Goal: Information Seeking & Learning: Learn about a topic

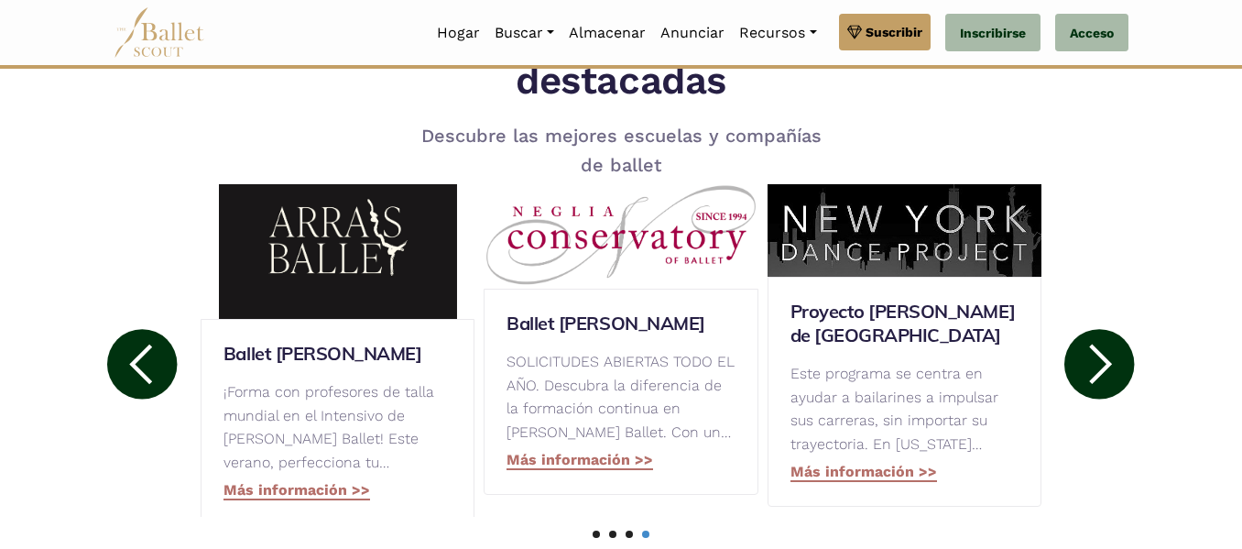
scroll to position [958, 0]
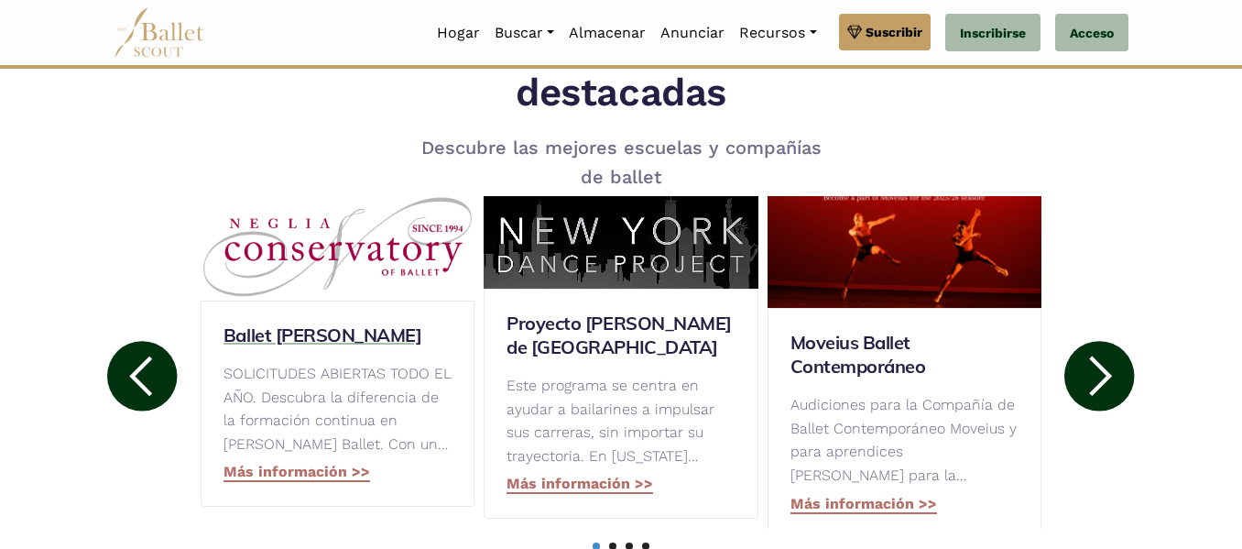
click at [388, 332] on h3 "Ballet [PERSON_NAME]" at bounding box center [338, 335] width 228 height 24
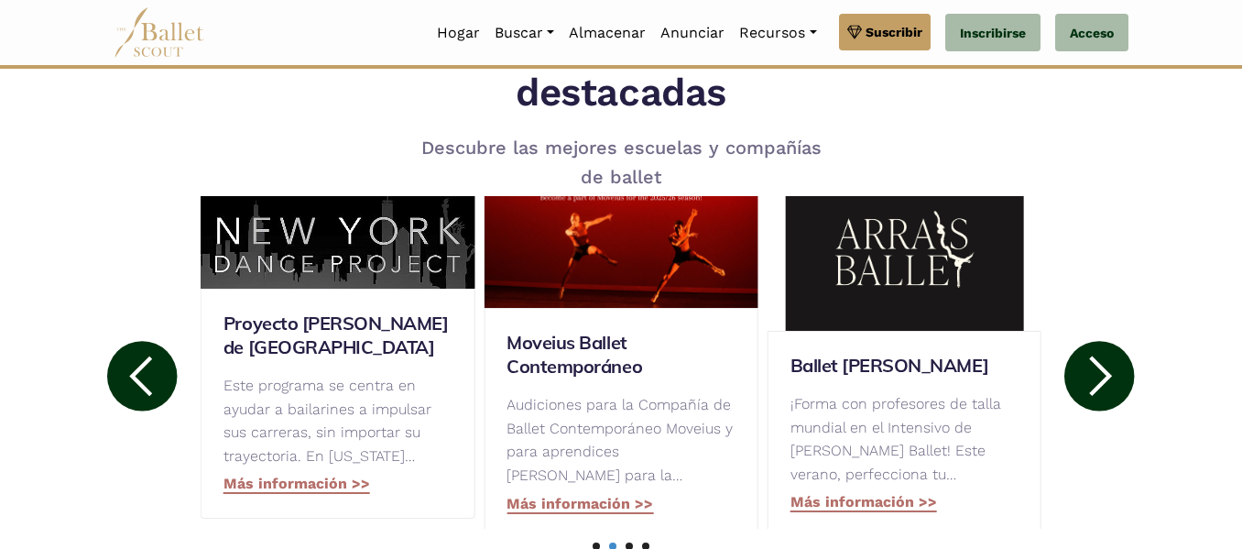
click at [148, 394] on icon at bounding box center [140, 376] width 23 height 40
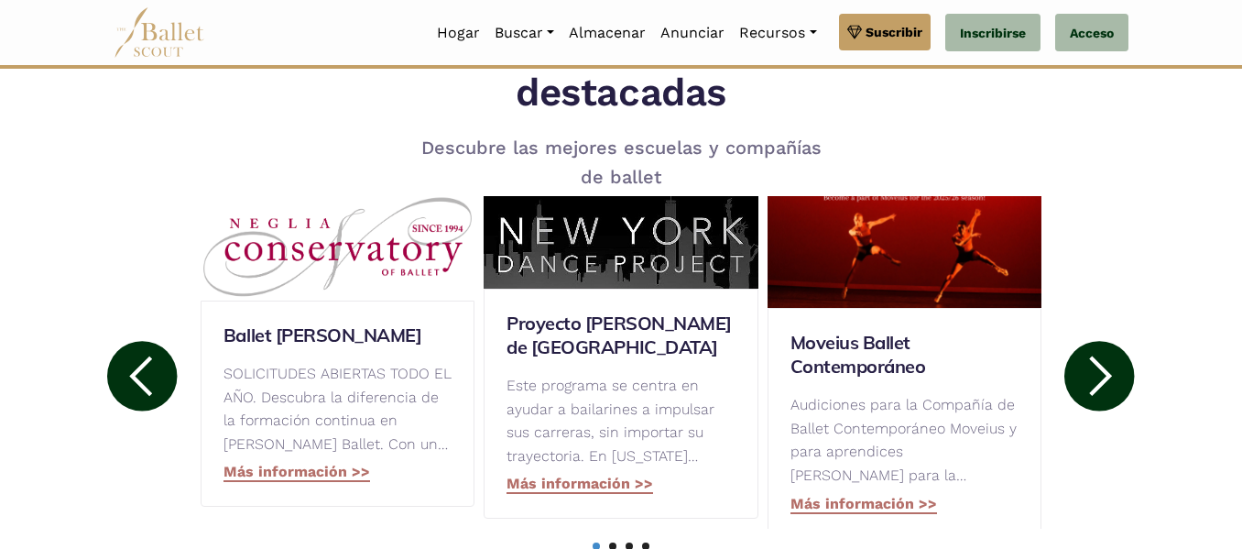
click at [148, 394] on icon at bounding box center [140, 376] width 23 height 40
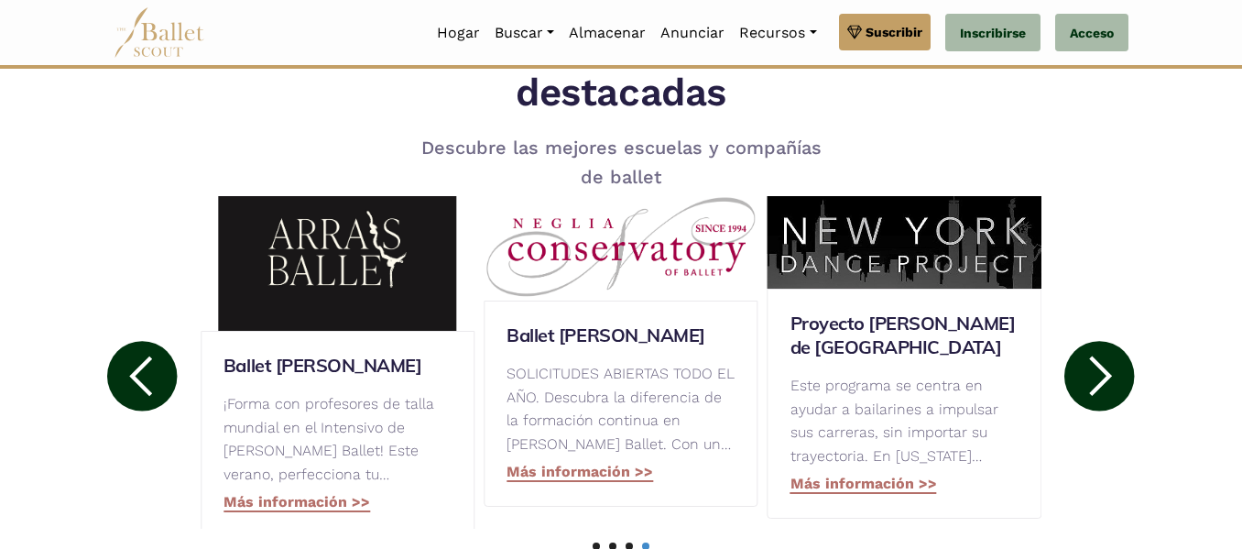
click at [149, 394] on icon at bounding box center [140, 376] width 23 height 40
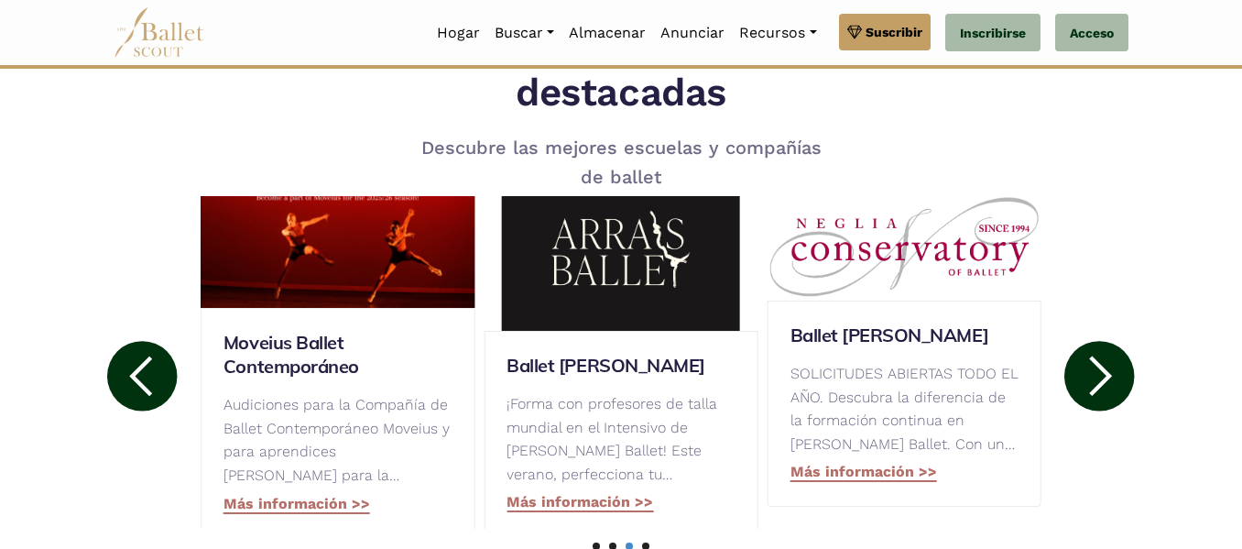
click at [149, 394] on icon at bounding box center [140, 376] width 23 height 40
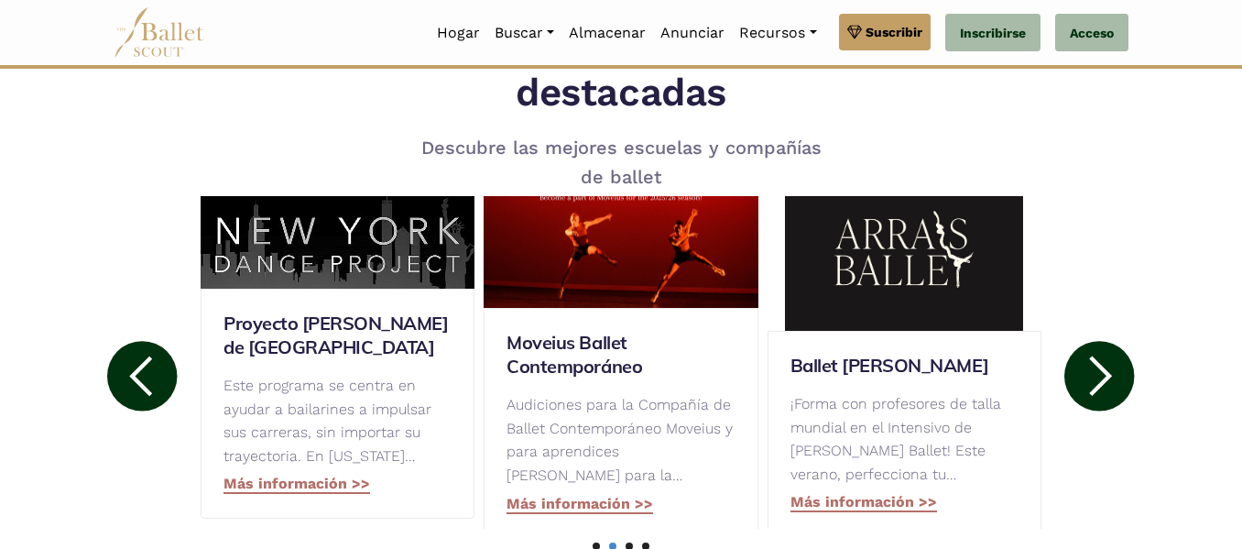
click at [149, 394] on icon at bounding box center [140, 376] width 23 height 40
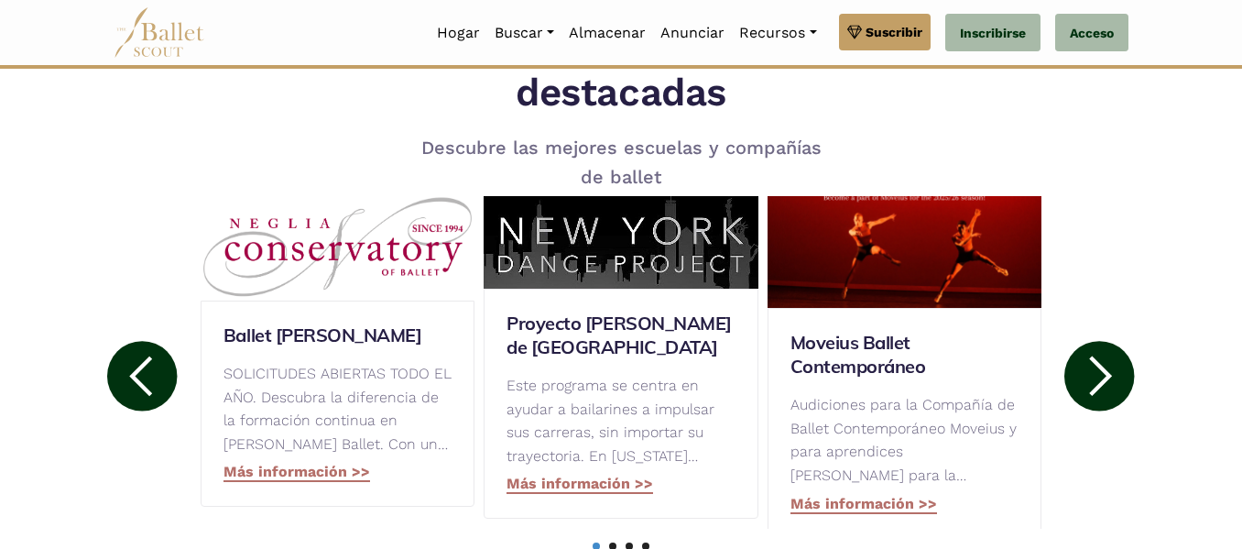
click at [151, 394] on icon at bounding box center [140, 376] width 23 height 40
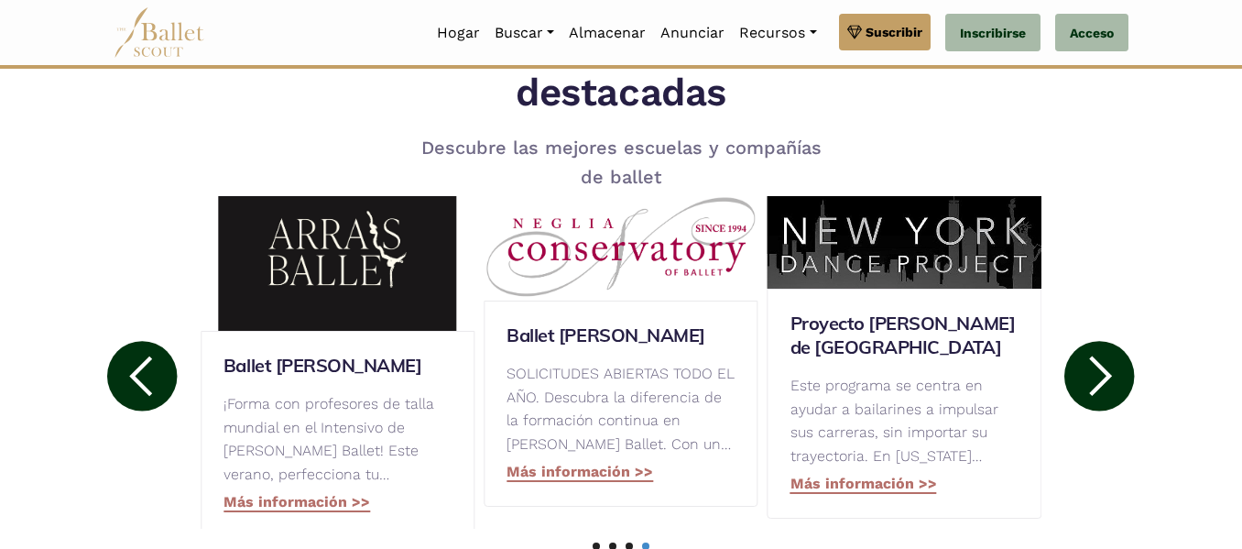
click at [151, 394] on icon at bounding box center [140, 376] width 23 height 40
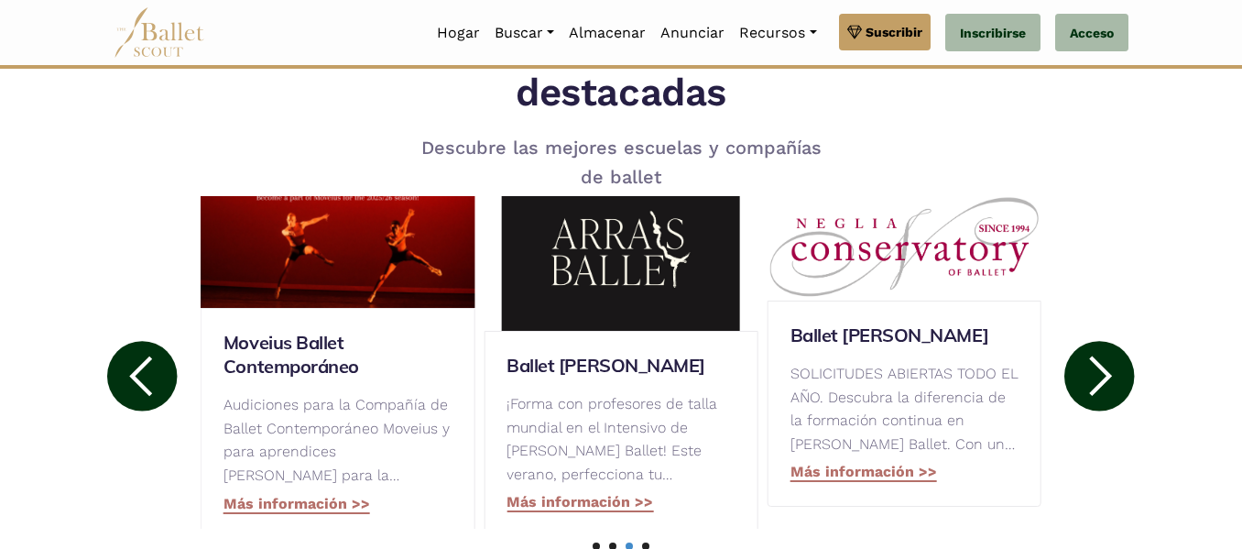
click at [151, 394] on icon at bounding box center [140, 376] width 23 height 40
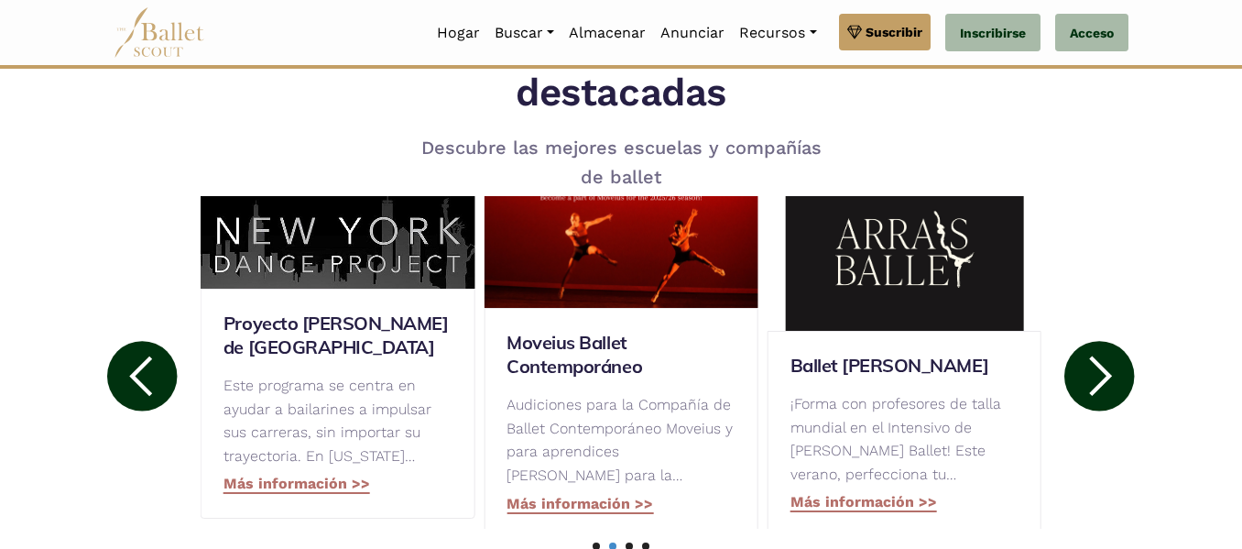
click at [151, 394] on icon at bounding box center [140, 376] width 23 height 40
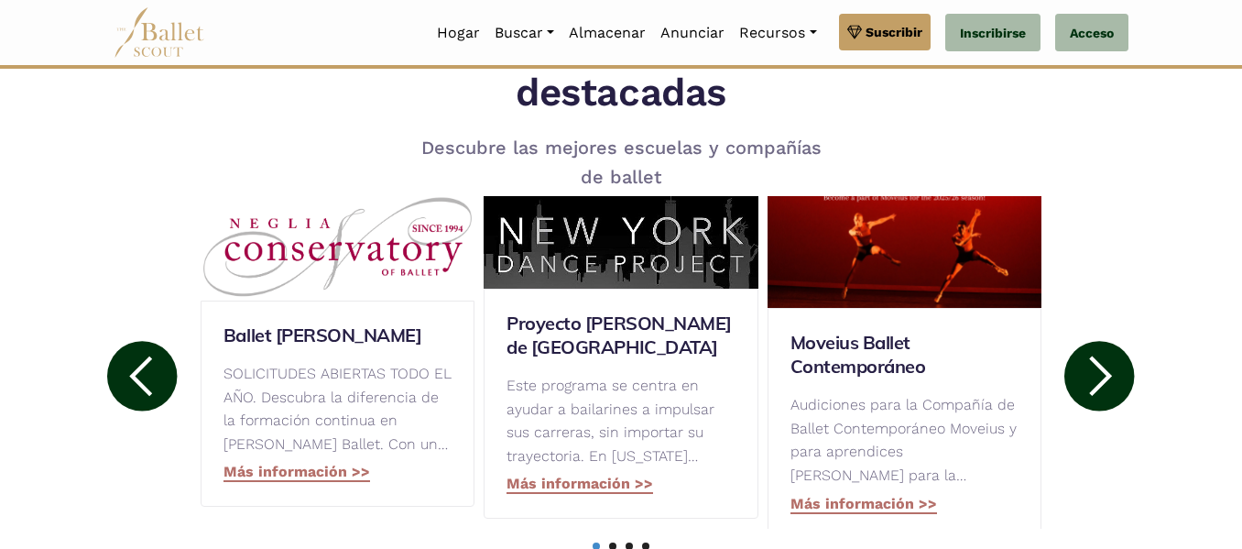
click at [151, 394] on icon at bounding box center [140, 376] width 23 height 40
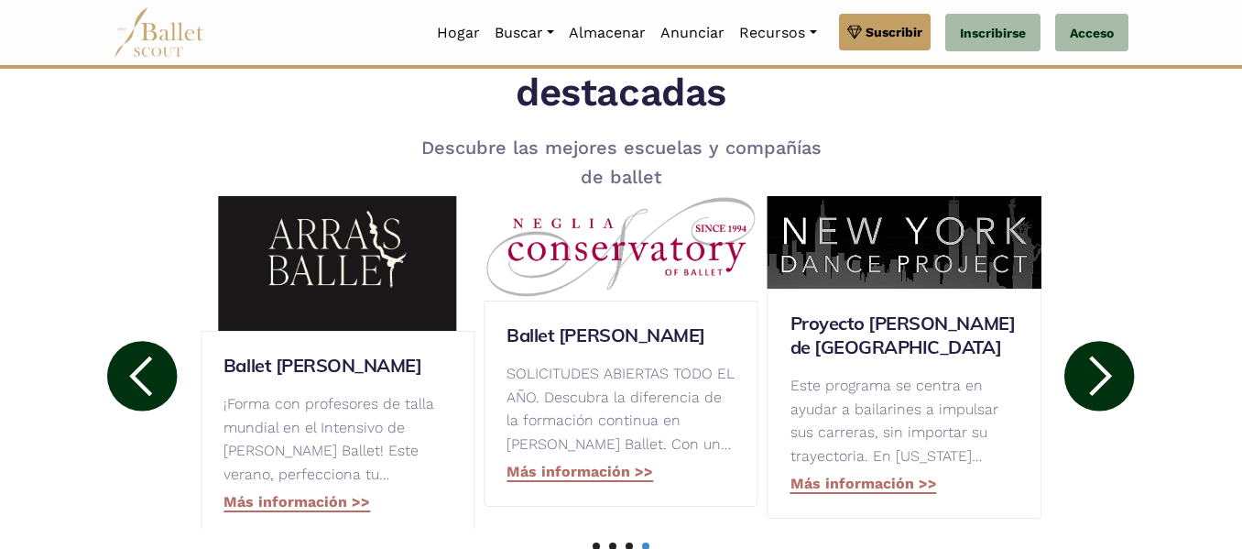
click at [151, 394] on icon at bounding box center [140, 376] width 23 height 40
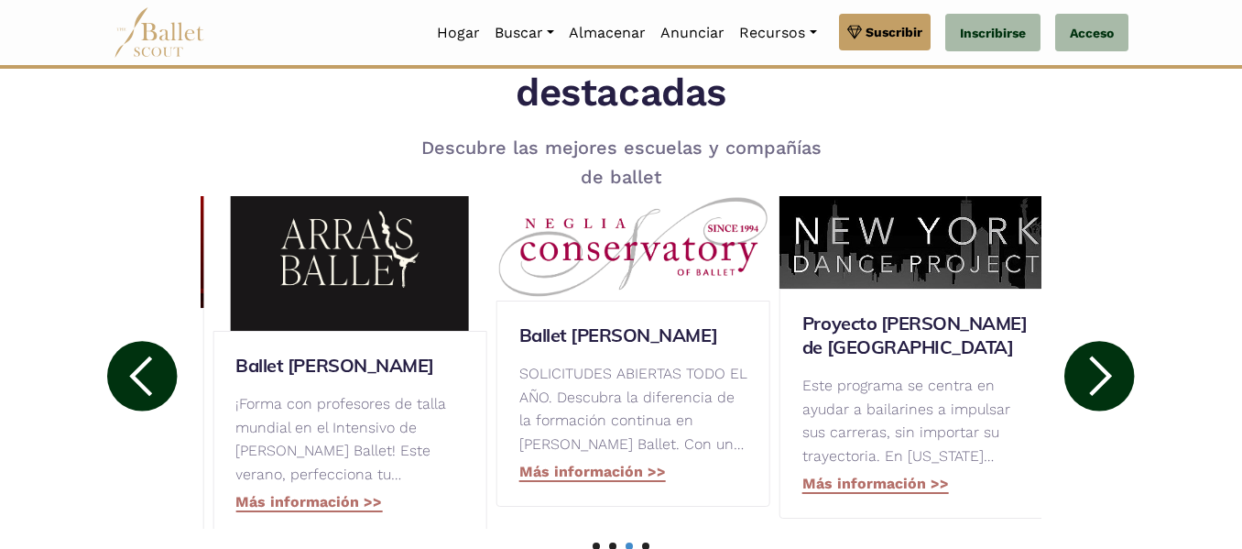
drag, startPoint x: 742, startPoint y: 357, endPoint x: 430, endPoint y: 270, distance: 324.3
click at [430, 270] on div "Ballet Arrais ¡Forma con profesores de talla mundial en el Intensivo de Verano …" at bounding box center [350, 351] width 274 height 371
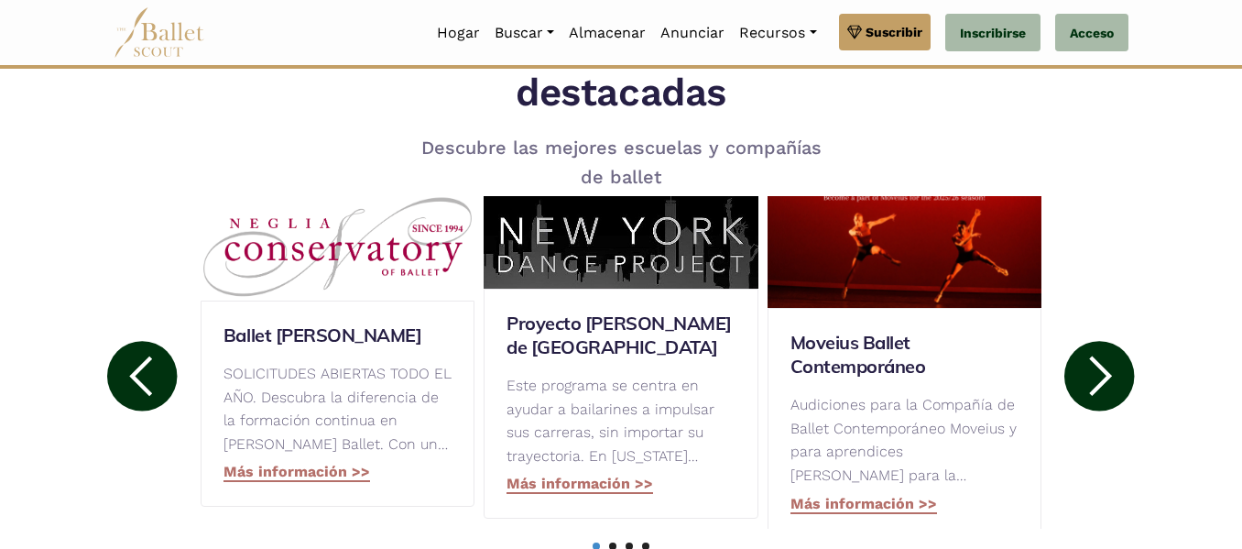
click at [144, 383] on circle at bounding box center [142, 376] width 70 height 70
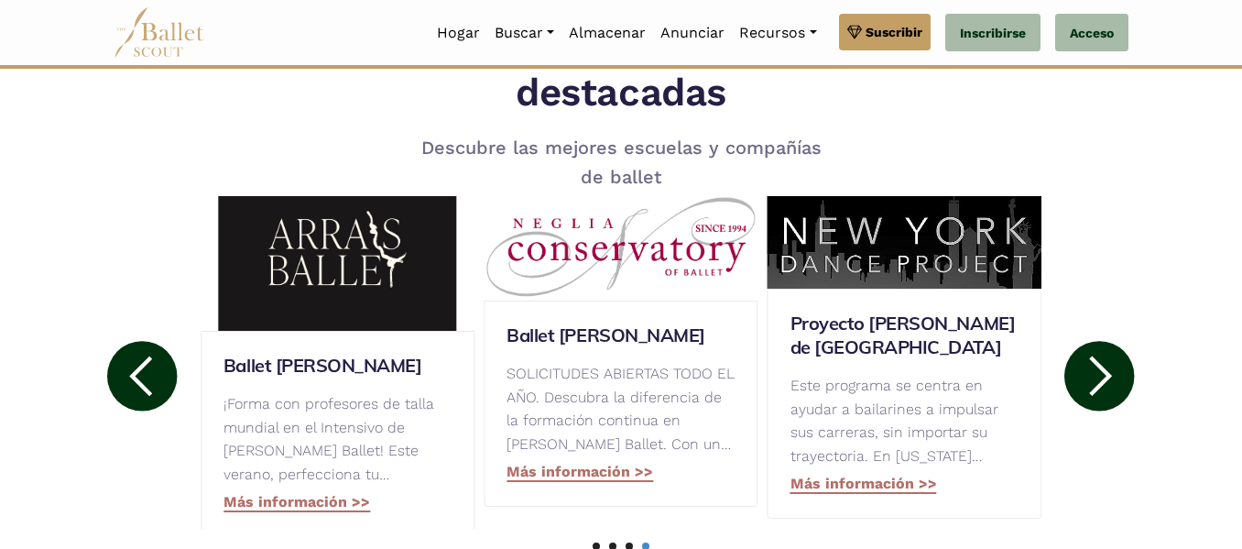
click at [387, 285] on img at bounding box center [338, 248] width 274 height 165
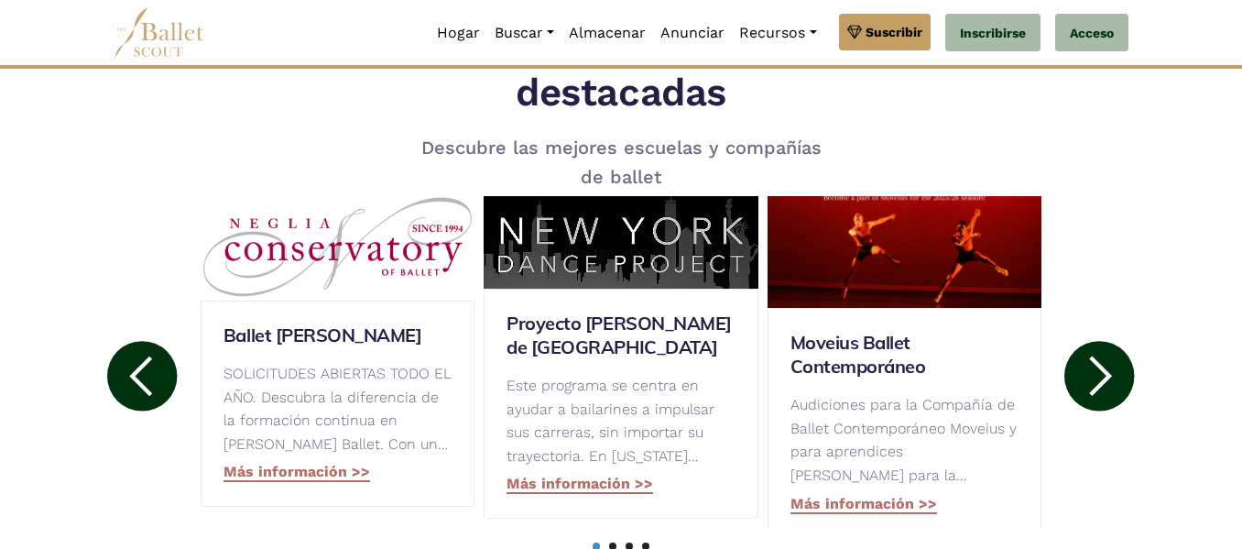
click at [148, 377] on circle at bounding box center [142, 376] width 70 height 70
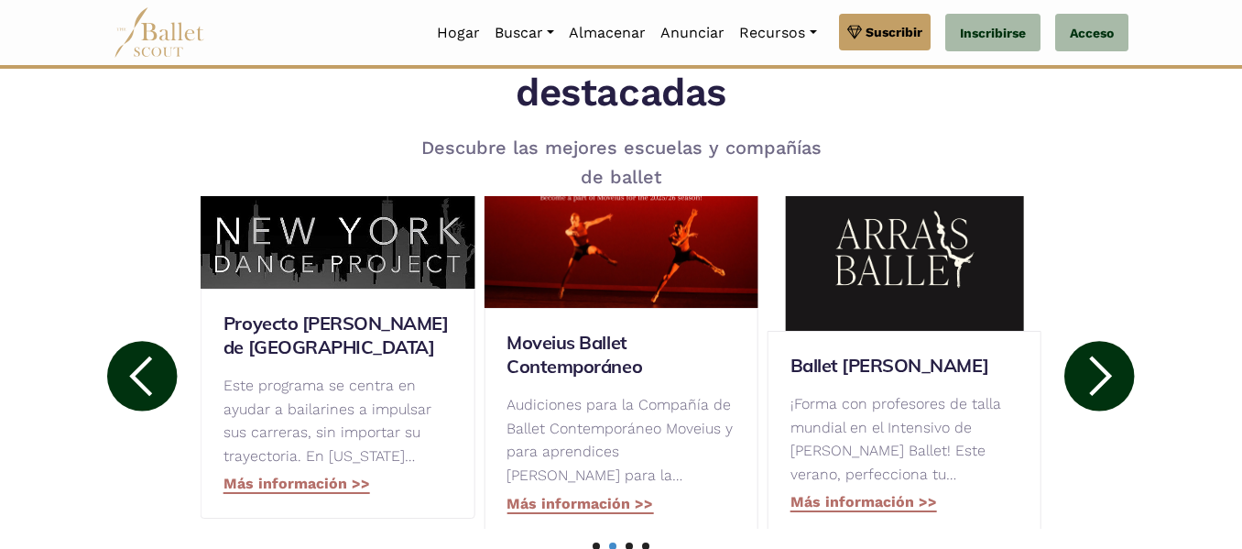
click at [324, 420] on p "Este programa se centra en ayudar a bailarines a impulsar sus carreras, sin imp…" at bounding box center [338, 420] width 228 height 93
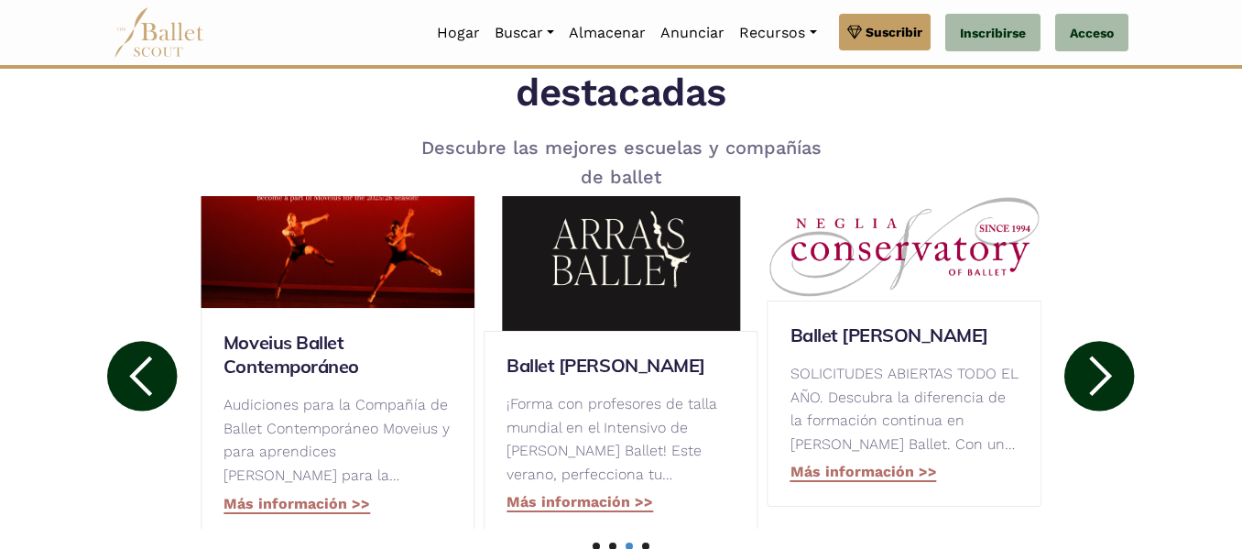
click at [153, 373] on circle at bounding box center [142, 376] width 70 height 70
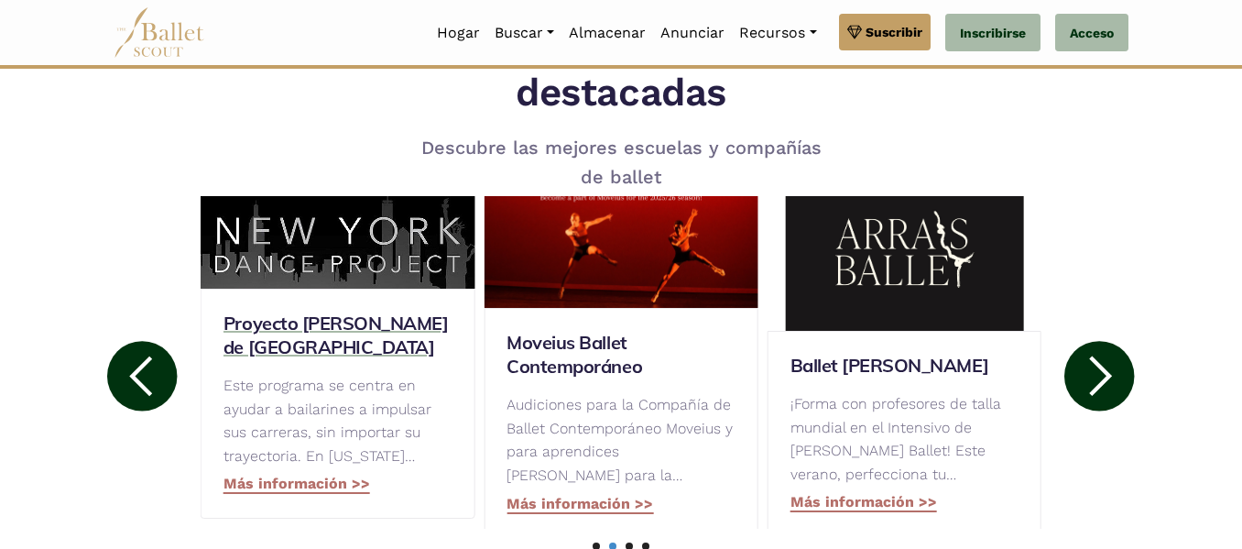
click at [333, 319] on font "Proyecto [PERSON_NAME] de [GEOGRAPHIC_DATA]" at bounding box center [336, 335] width 224 height 47
click at [1104, 375] on circle at bounding box center [1100, 376] width 70 height 70
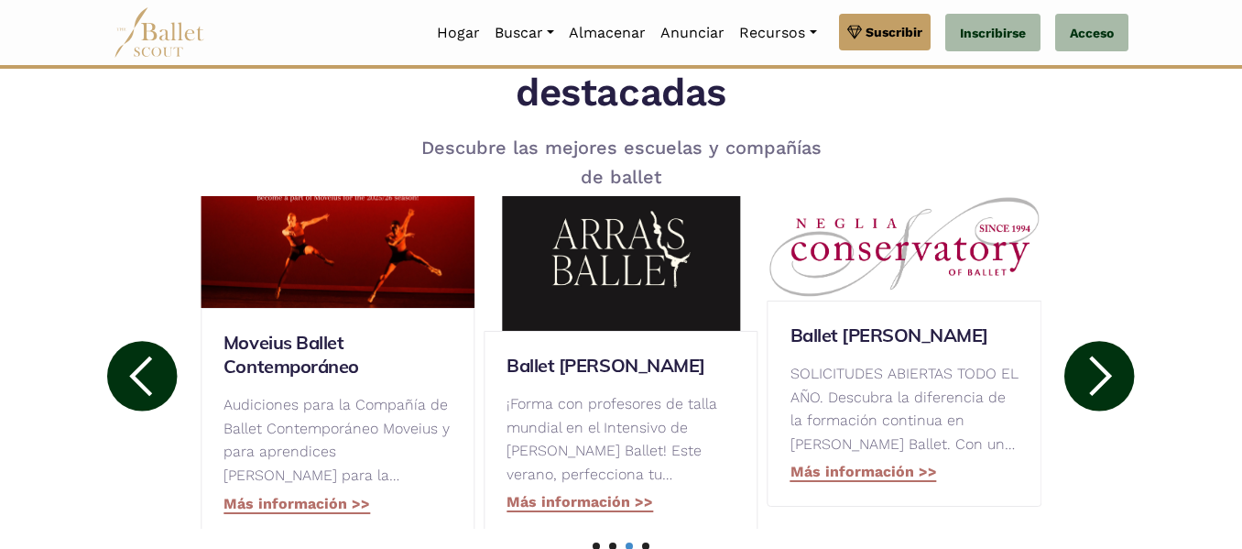
click at [1104, 375] on circle at bounding box center [1100, 376] width 70 height 70
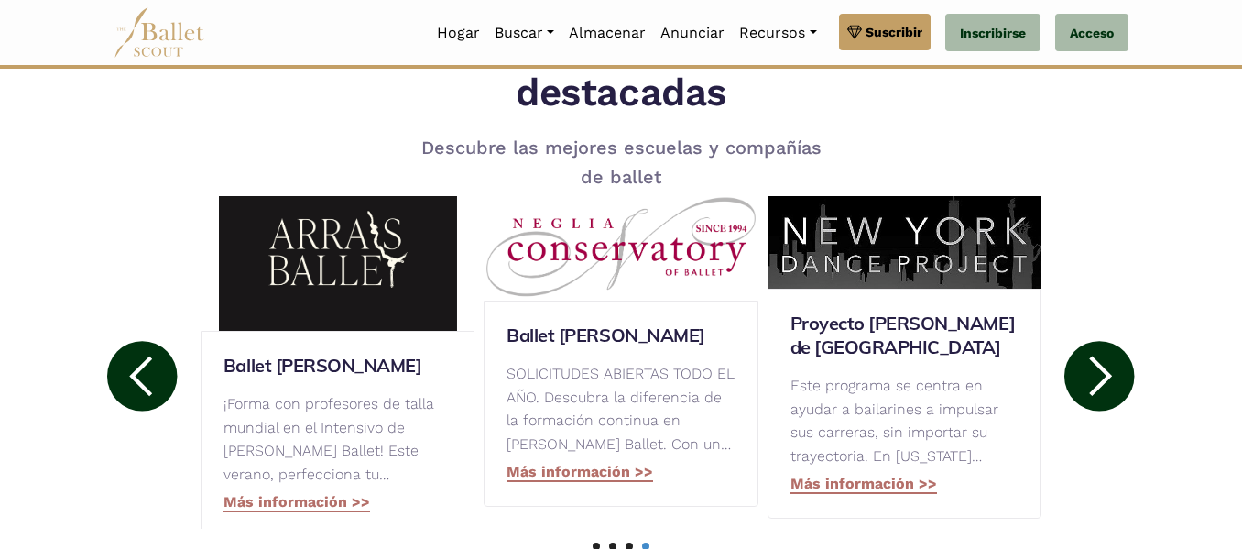
click at [1104, 375] on circle at bounding box center [1100, 376] width 70 height 70
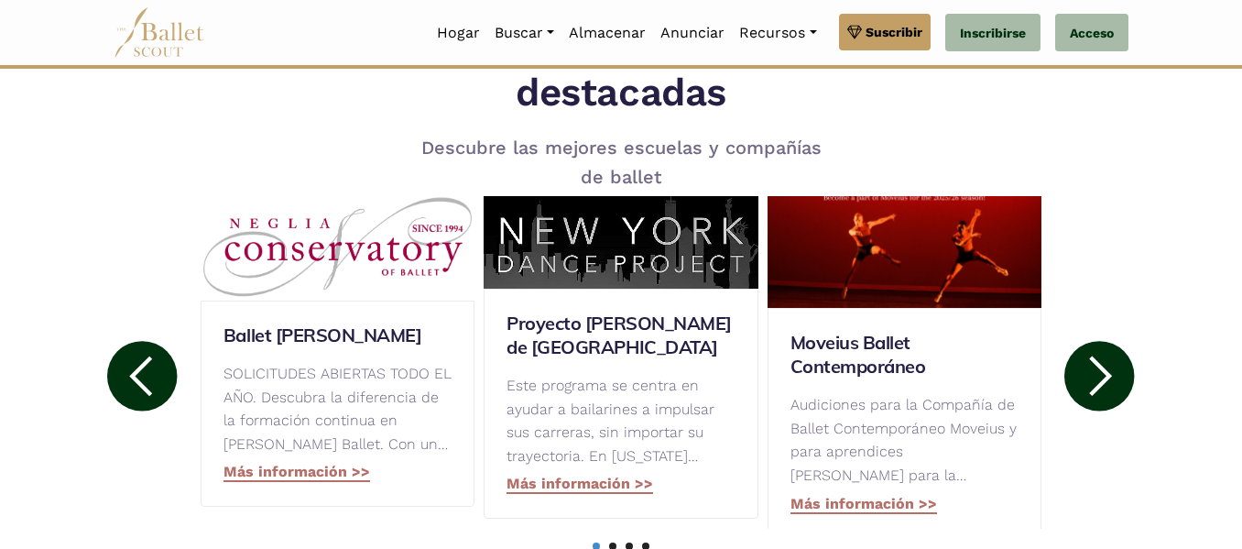
click at [1104, 375] on circle at bounding box center [1100, 376] width 70 height 70
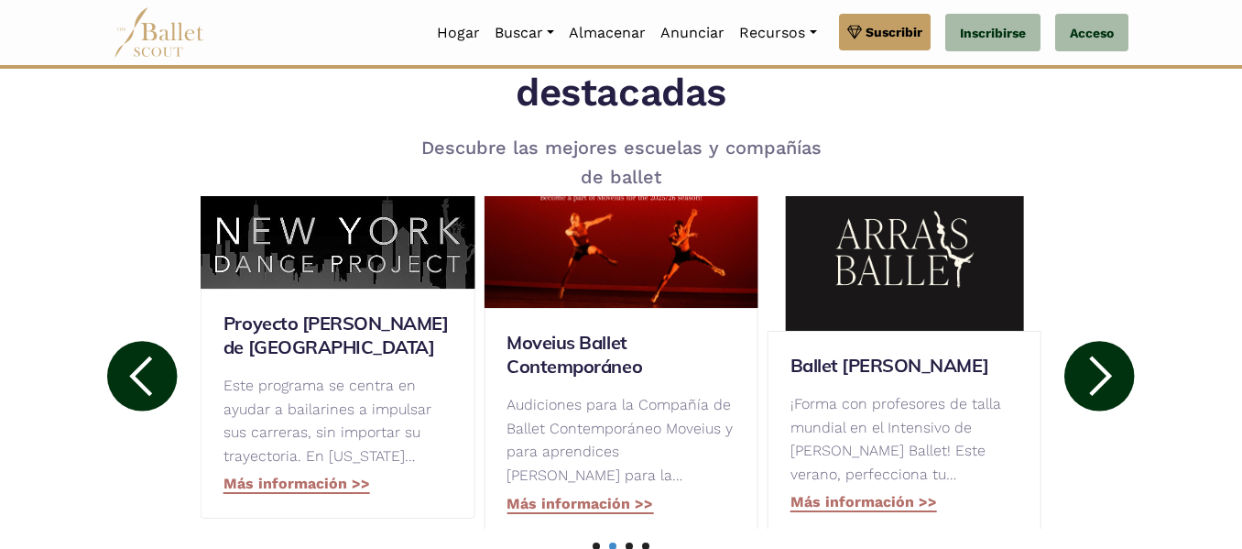
click at [1104, 375] on circle at bounding box center [1100, 376] width 70 height 70
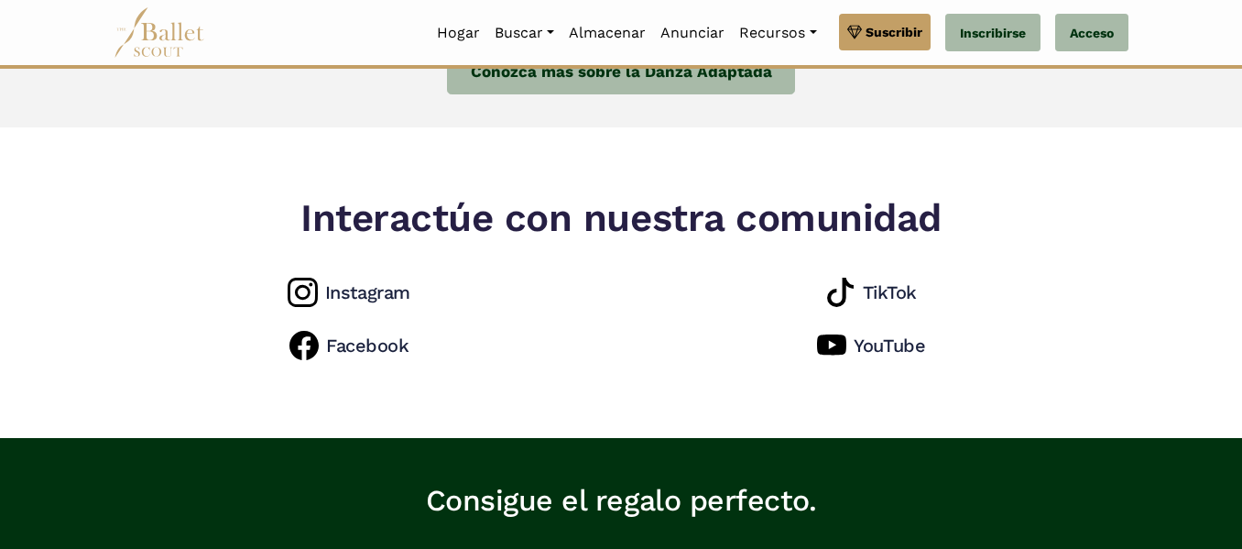
scroll to position [1636, 0]
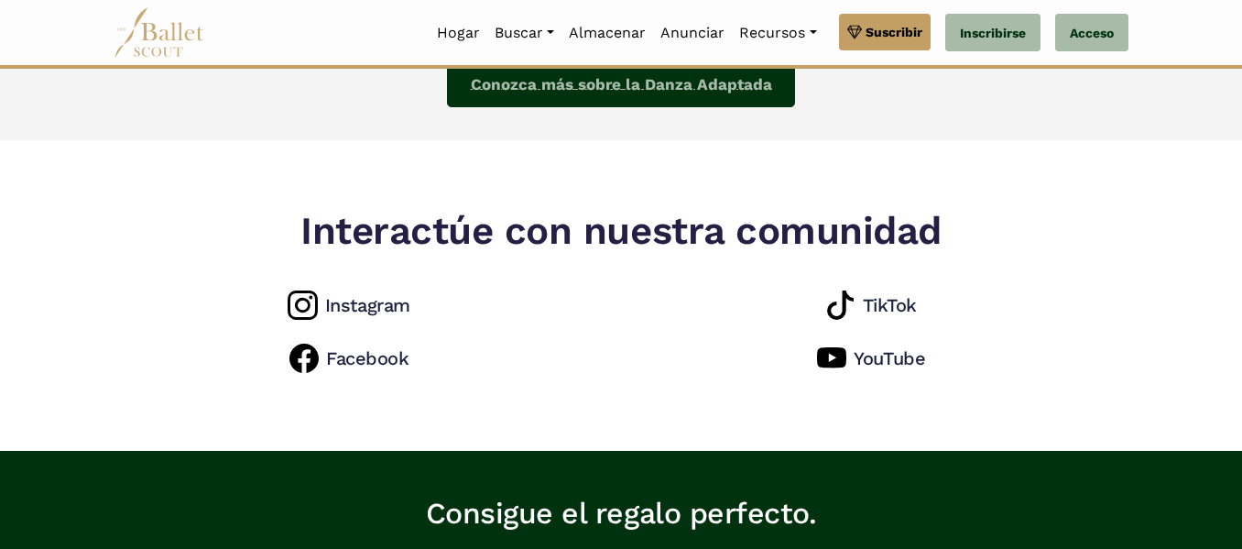
click at [666, 93] on font "Conozca más sobre la Danza Adaptada" at bounding box center [621, 84] width 301 height 18
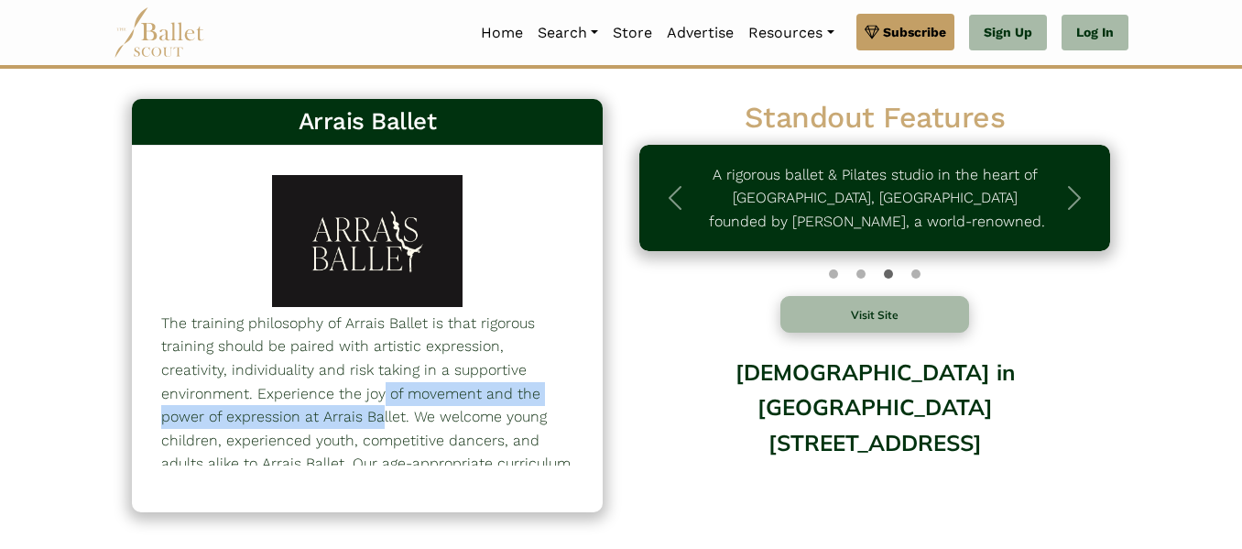
drag, startPoint x: 579, startPoint y: 375, endPoint x: 582, endPoint y: 397, distance: 22.2
click at [582, 397] on div "The training philosophy of Arrais Ballet is that rigorous training should be pa…" at bounding box center [367, 329] width 471 height 366
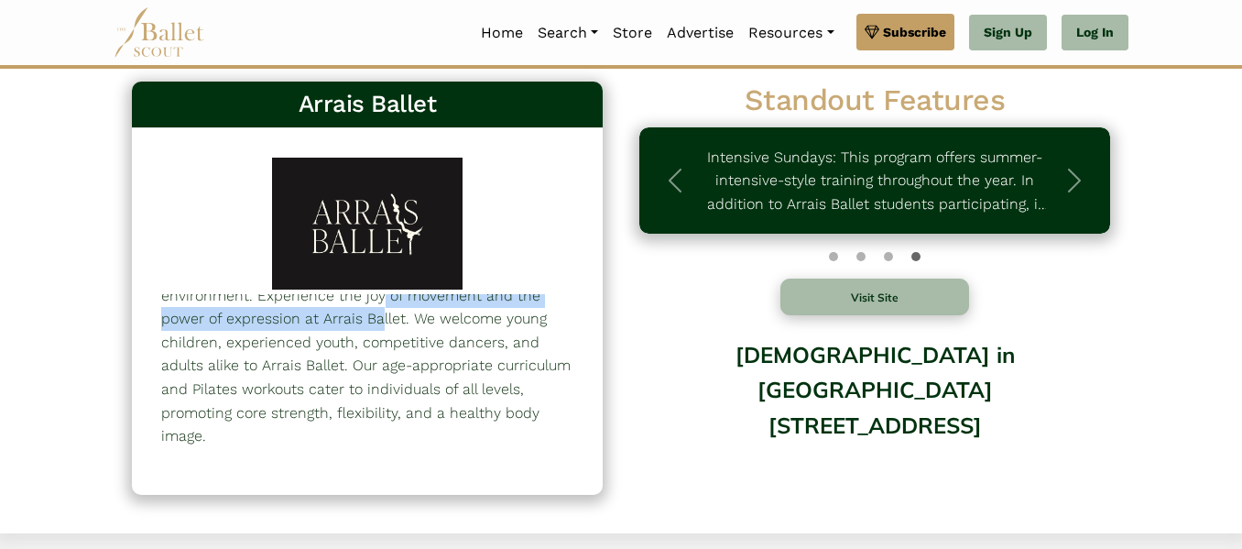
scroll to position [7, 0]
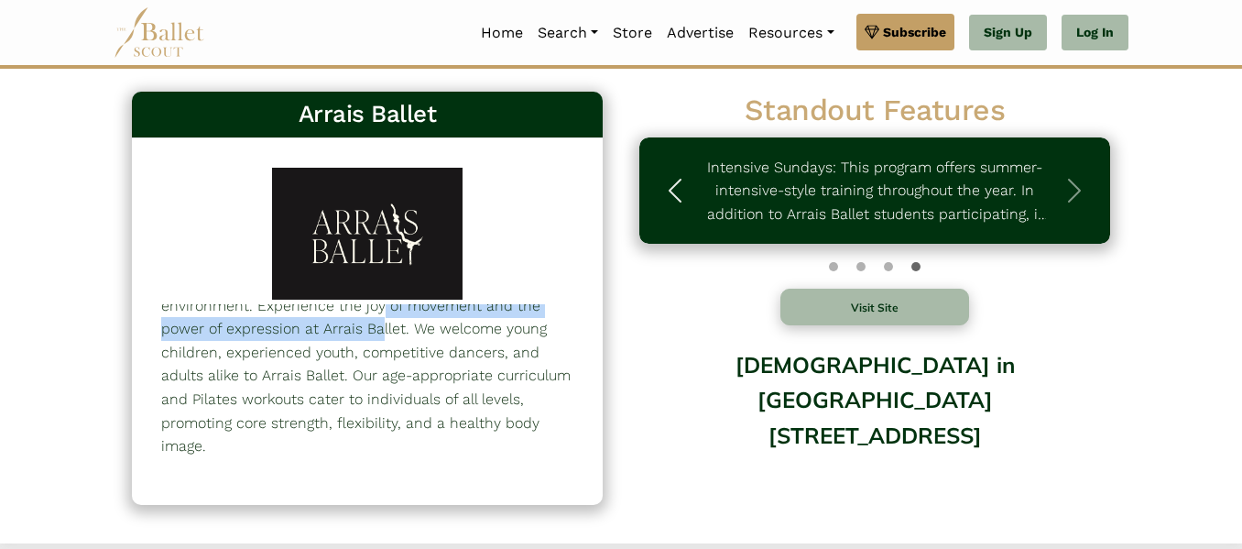
click at [663, 204] on span "button" at bounding box center [675, 190] width 29 height 29
click at [671, 197] on span "button" at bounding box center [675, 190] width 29 height 29
click at [672, 202] on span "button" at bounding box center [675, 190] width 29 height 29
click at [880, 304] on button "Visit Site" at bounding box center [875, 307] width 189 height 37
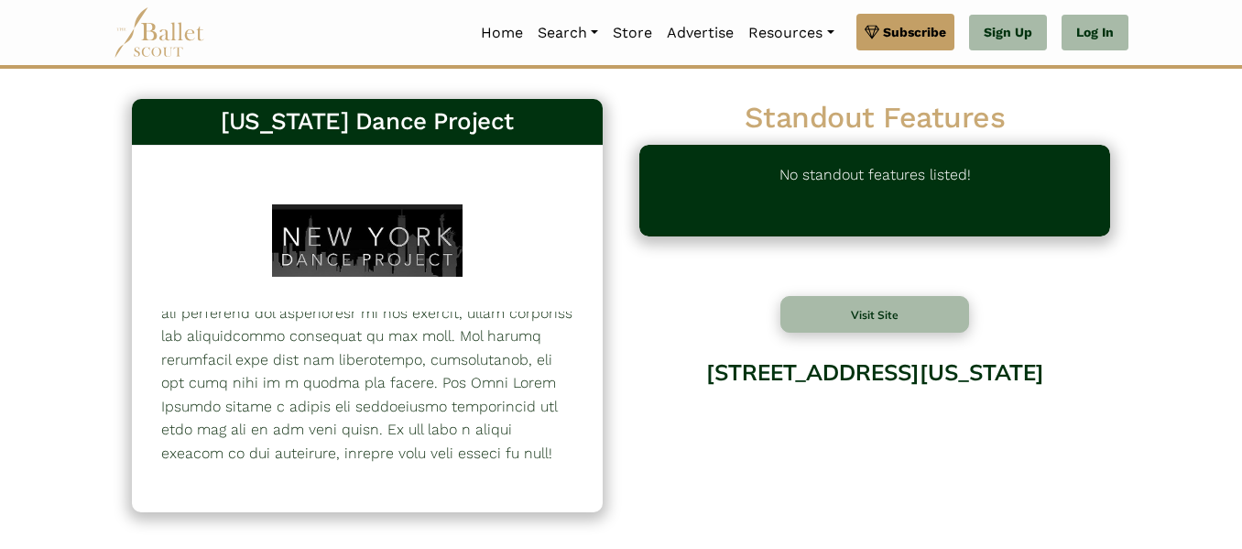
scroll to position [338, 0]
click at [913, 325] on button "Visit Site" at bounding box center [875, 314] width 189 height 37
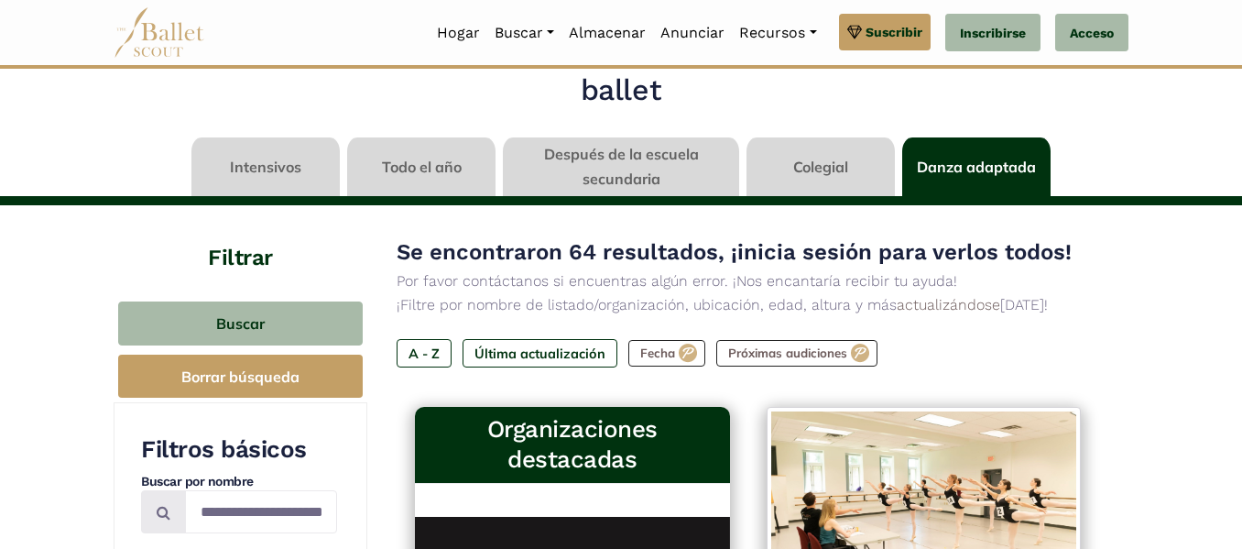
scroll to position [57, 0]
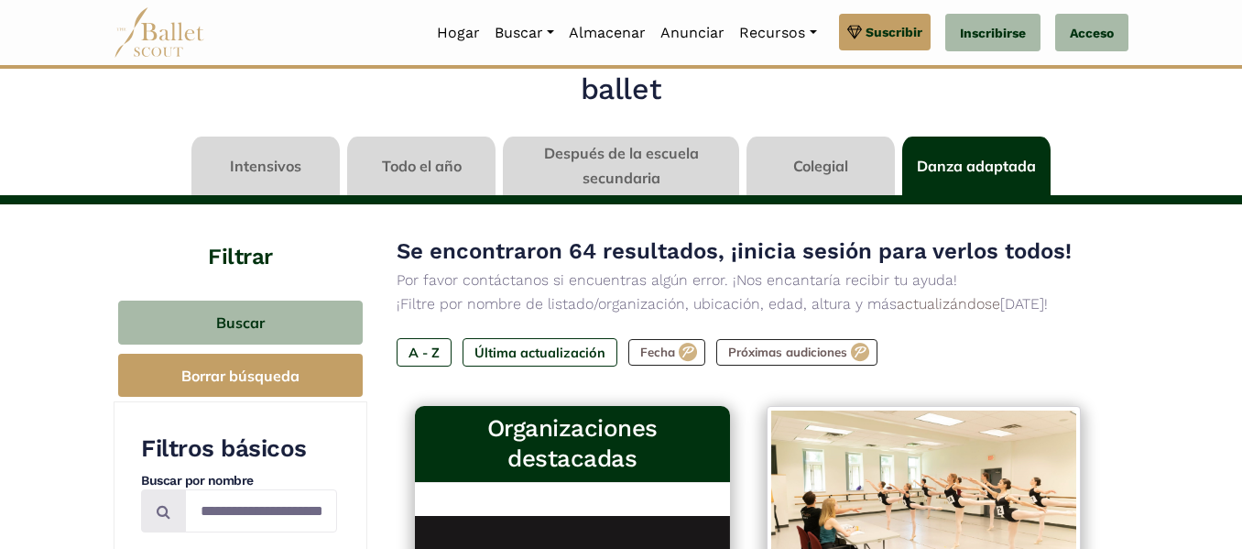
click at [370, 168] on link at bounding box center [421, 163] width 148 height 52
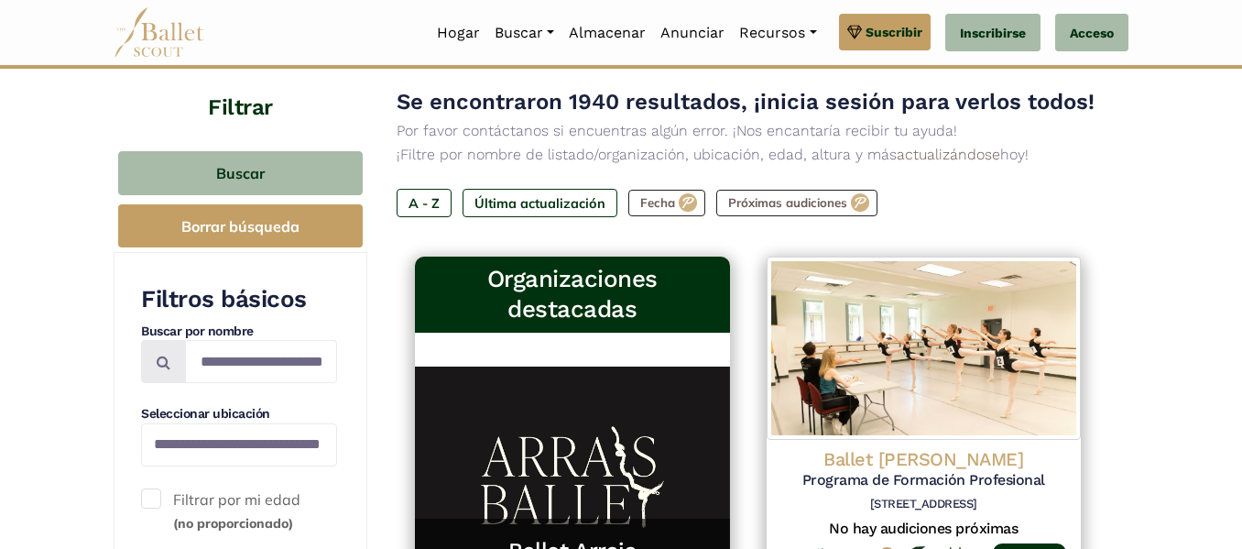
scroll to position [253, 0]
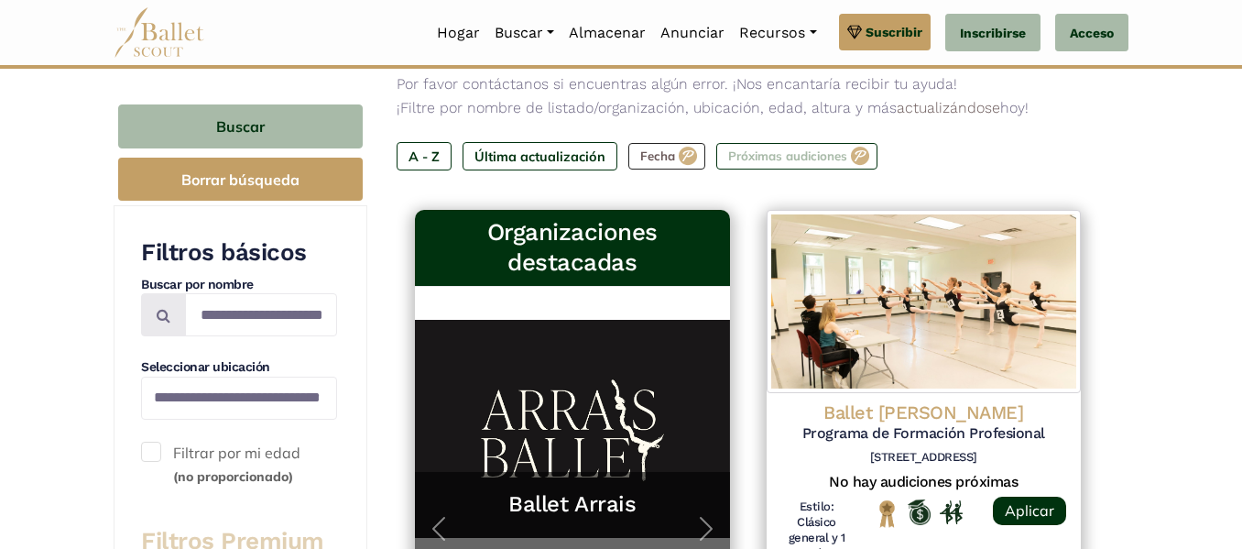
click at [811, 163] on font "Próximas audiciones" at bounding box center [787, 156] width 119 height 15
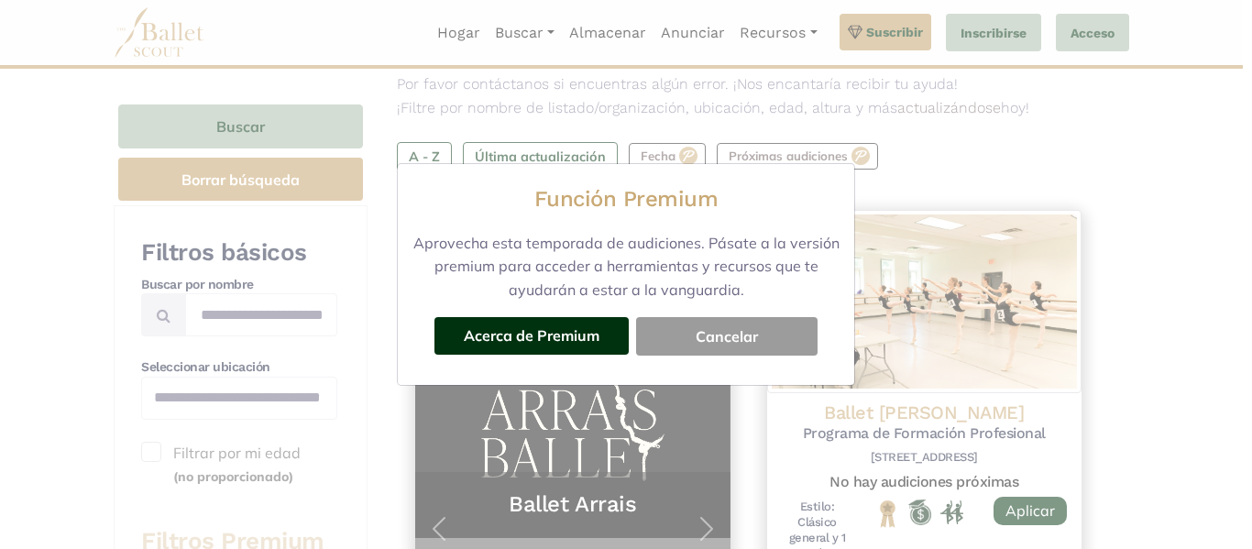
click at [722, 339] on font "Cancelar" at bounding box center [726, 336] width 62 height 18
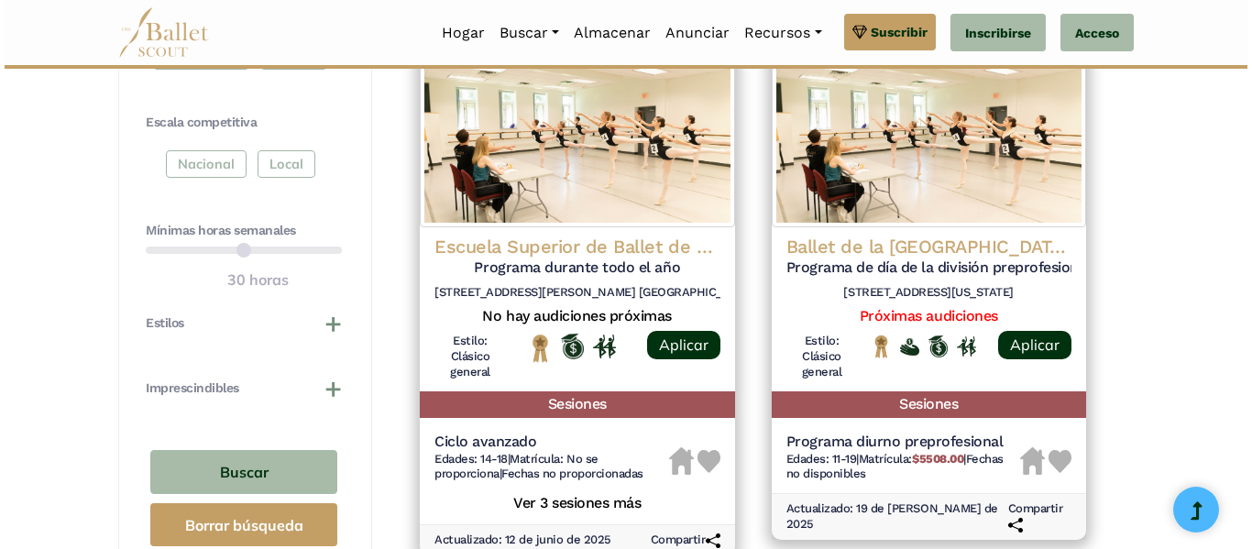
scroll to position [946, 0]
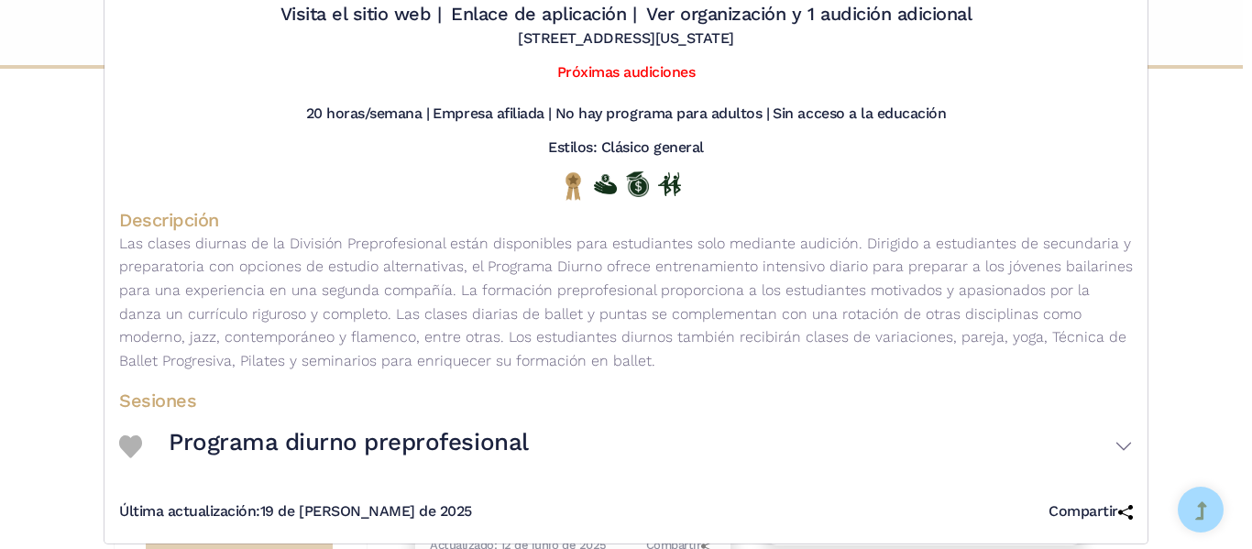
scroll to position [155, 0]
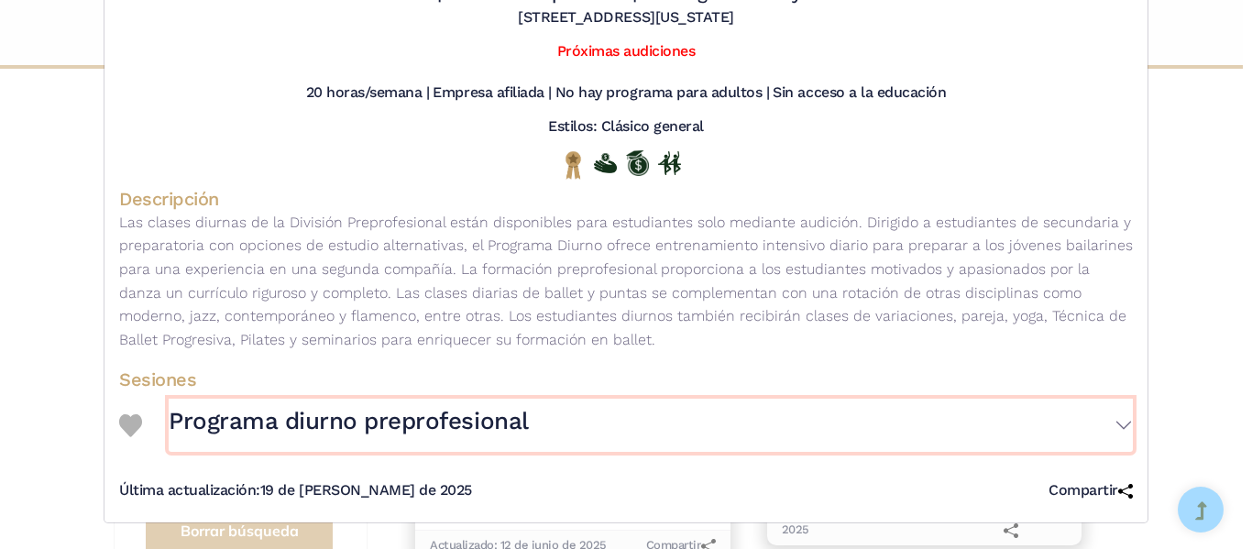
click at [1121, 424] on button "Programa diurno preprofesional" at bounding box center [651, 425] width 964 height 53
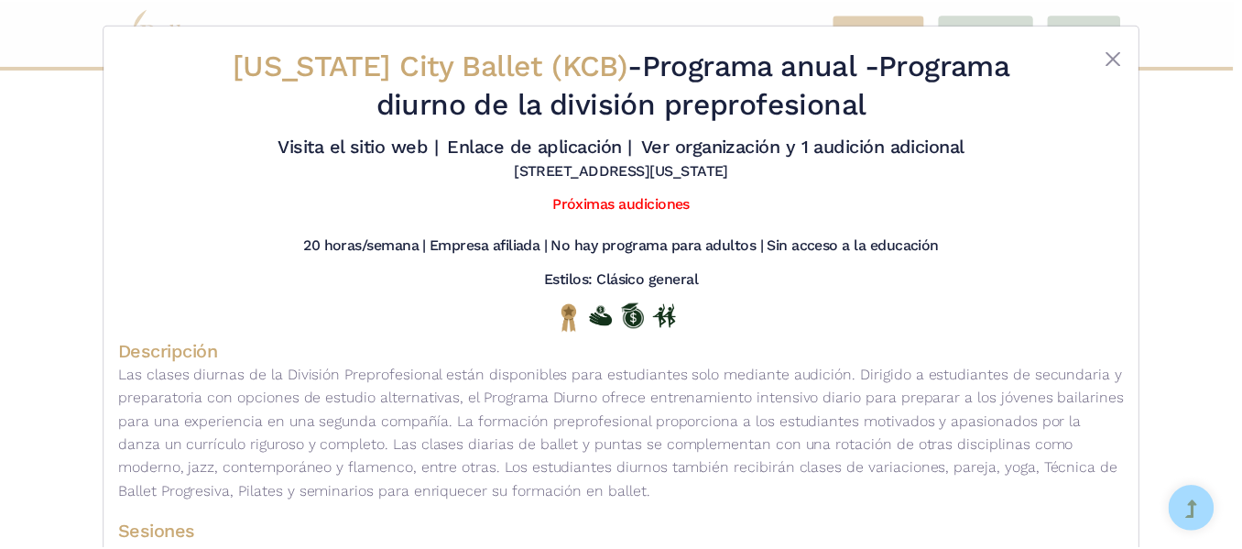
scroll to position [0, 0]
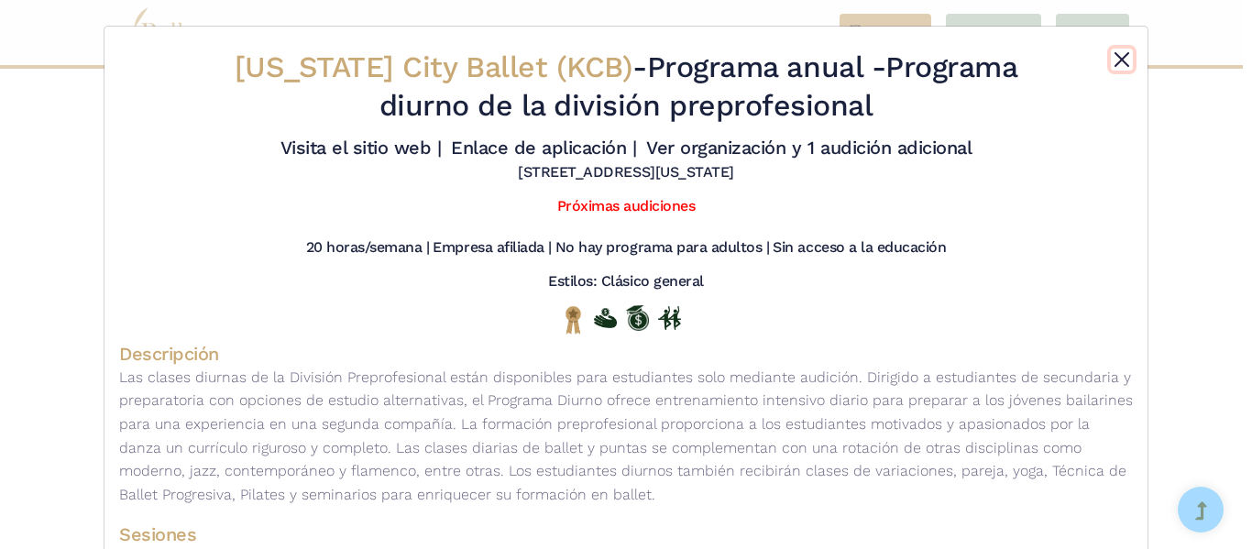
click at [1110, 60] on button "Cerca" at bounding box center [1121, 60] width 22 height 22
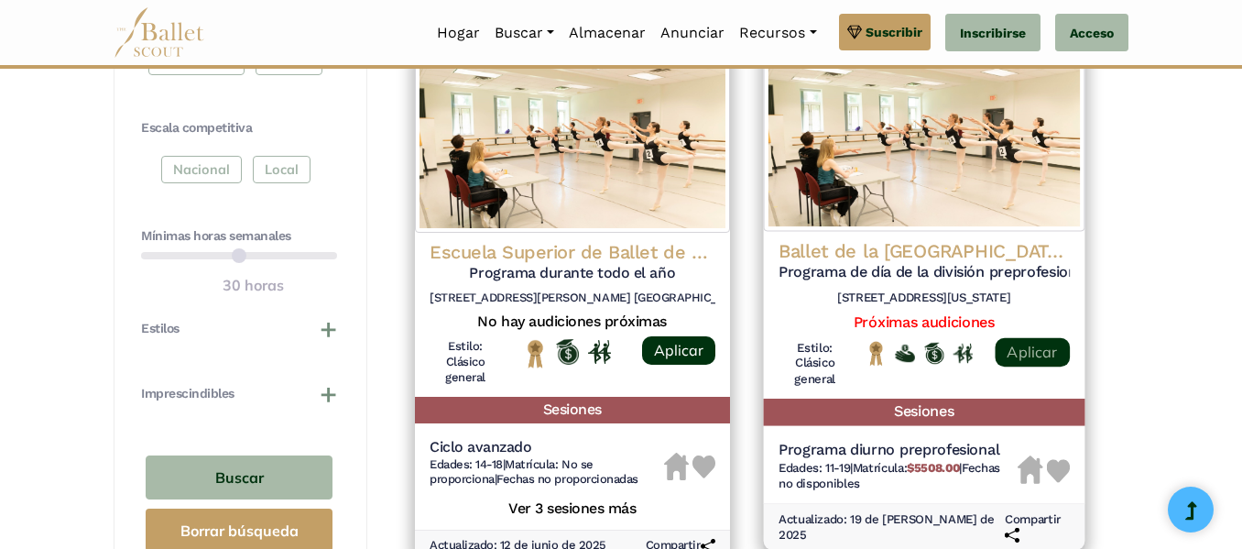
click at [1033, 350] on font "Aplicar" at bounding box center [1032, 351] width 50 height 18
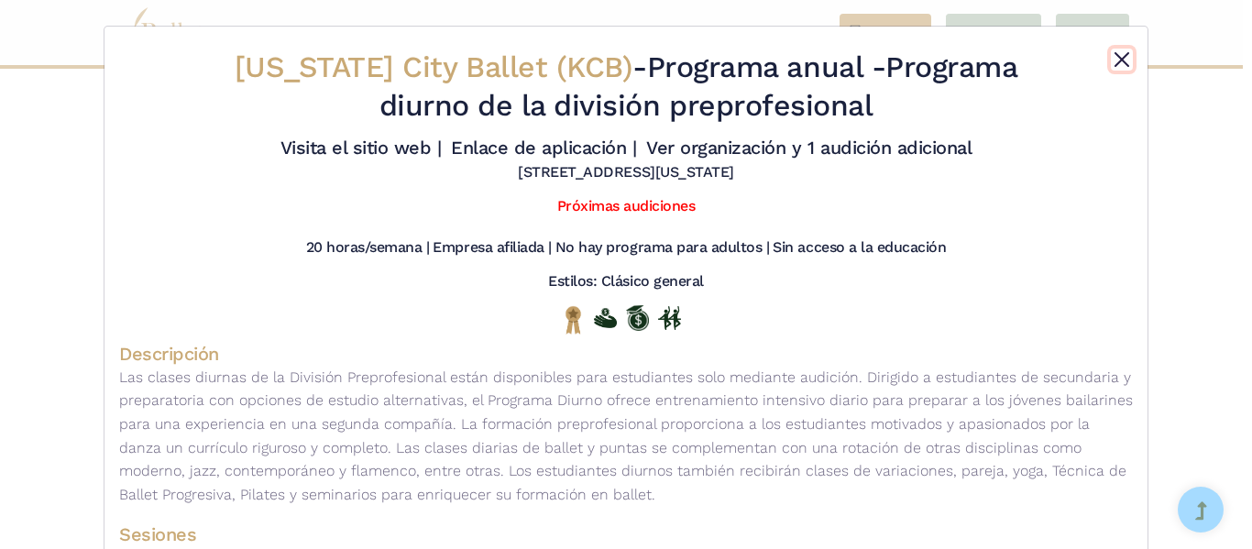
click at [1110, 59] on button "Cerca" at bounding box center [1121, 60] width 22 height 22
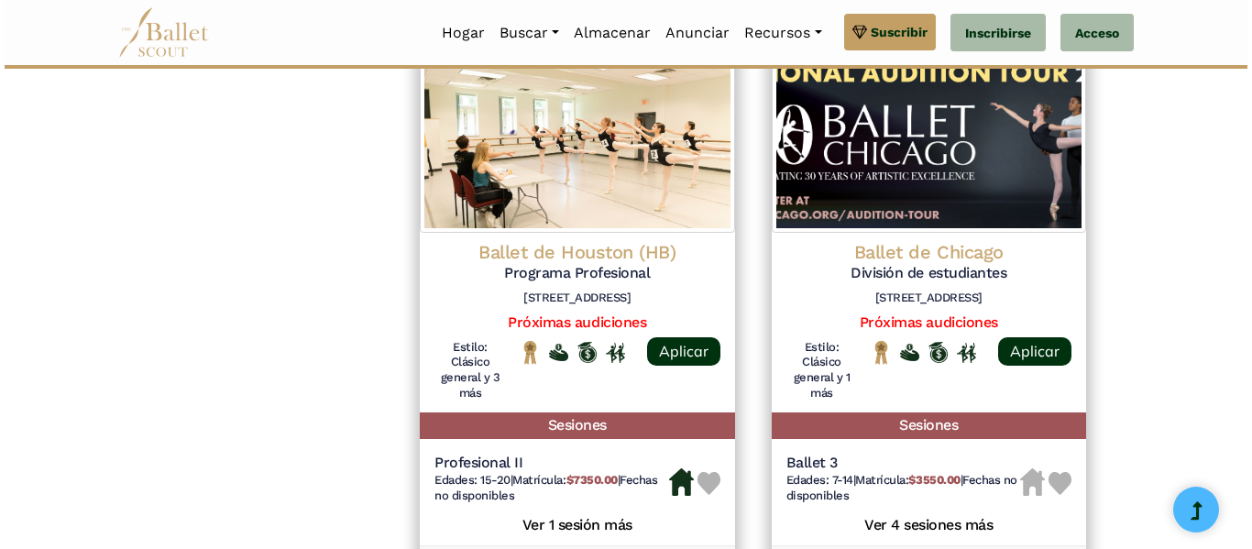
scroll to position [1522, 0]
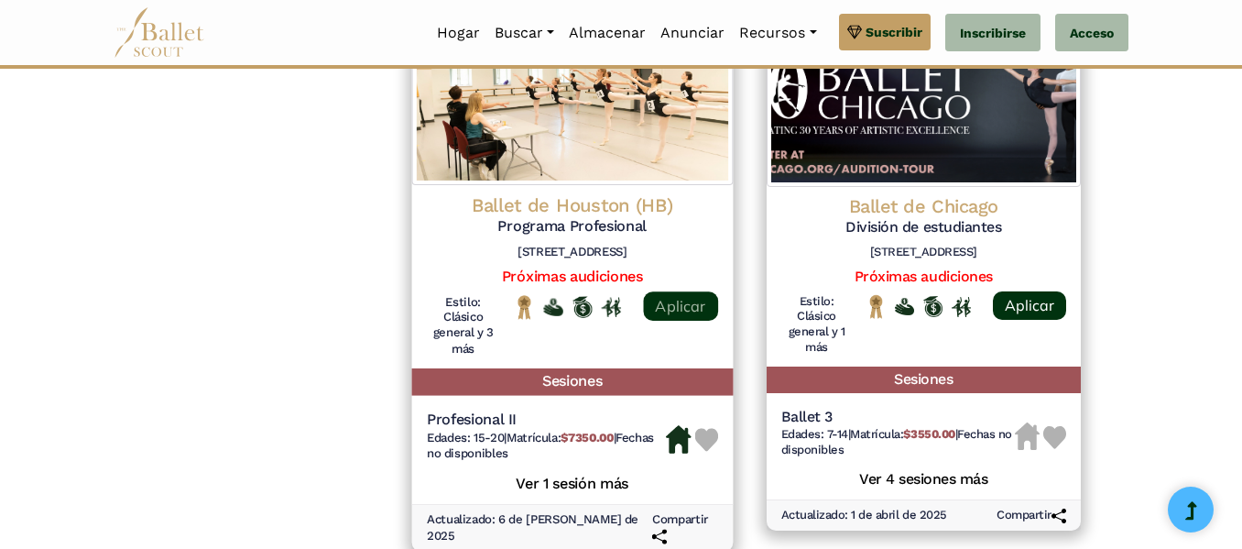
click at [699, 309] on font "Aplicar" at bounding box center [680, 305] width 50 height 18
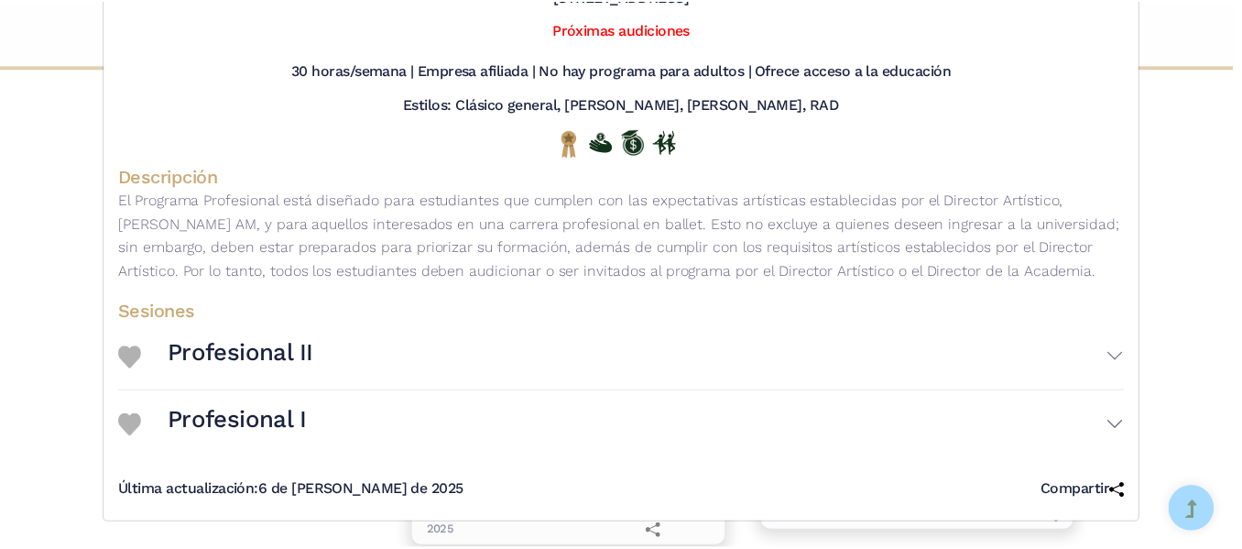
scroll to position [0, 0]
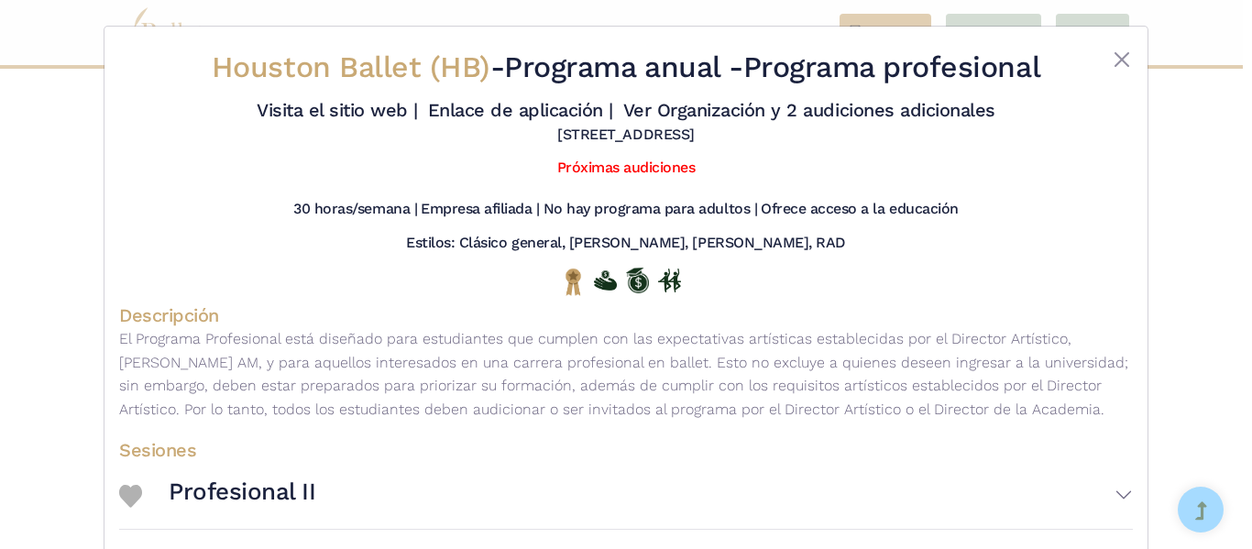
click at [1111, 75] on div at bounding box center [1090, 72] width 84 height 46
click at [1119, 57] on button "Cerca" at bounding box center [1121, 60] width 22 height 22
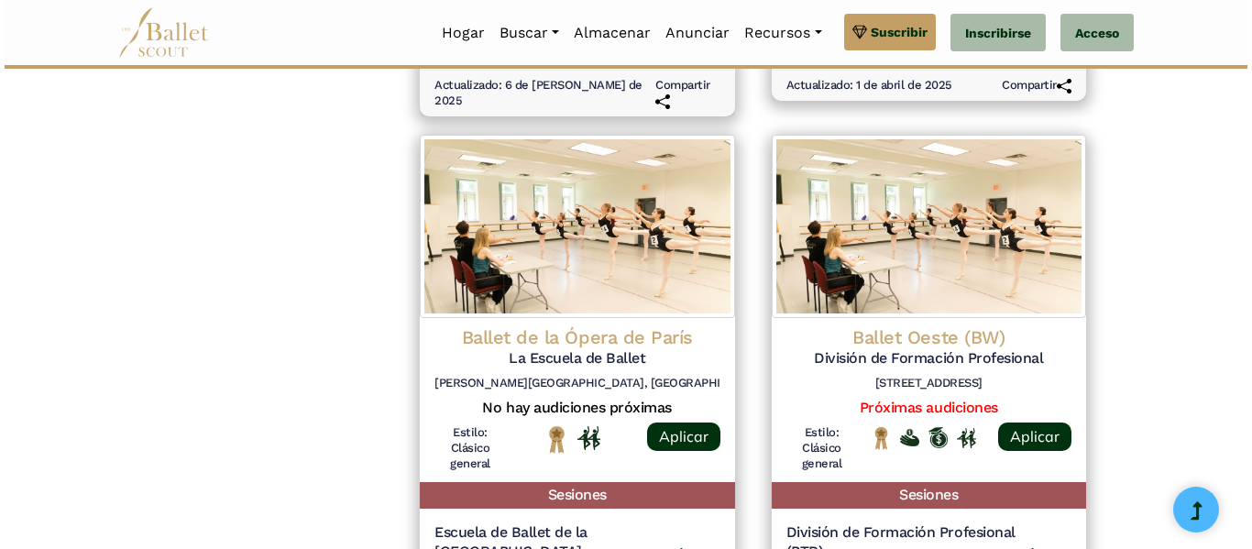
scroll to position [2058, 0]
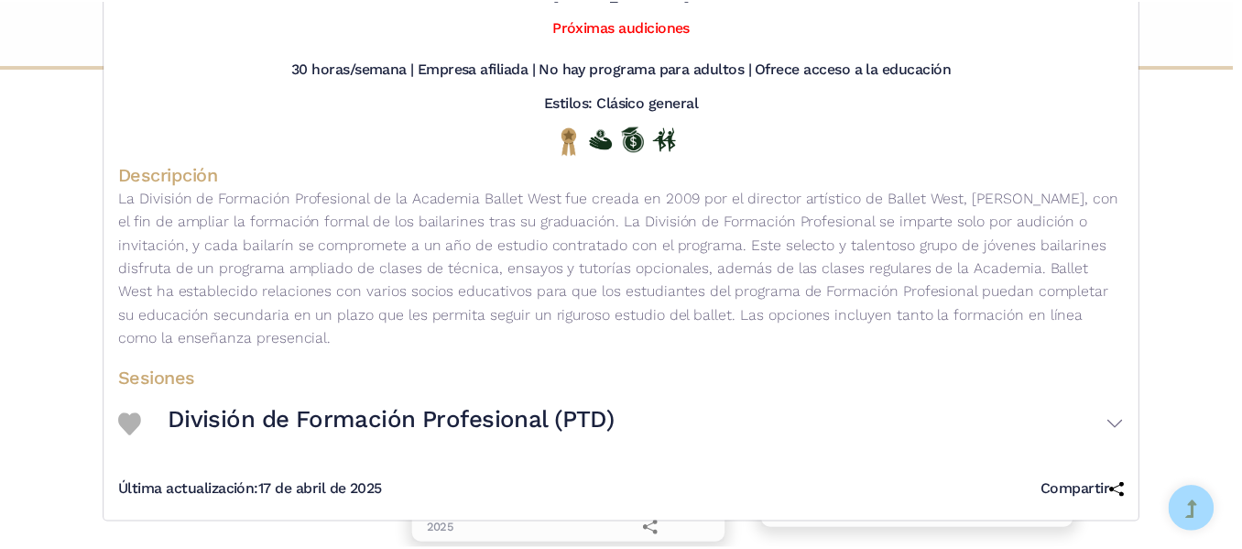
scroll to position [0, 0]
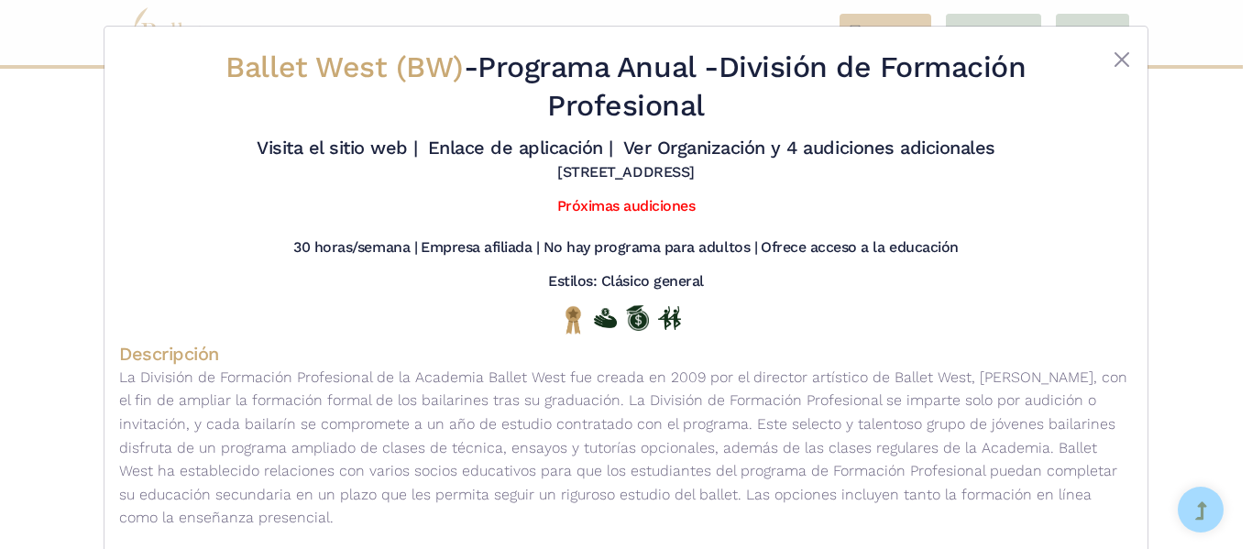
click at [857, 278] on div "Estilos: Clásico general" at bounding box center [625, 285] width 1013 height 27
click at [807, 246] on font "Ofrece acceso a la educación" at bounding box center [859, 246] width 198 height 17
click at [635, 205] on font "Próximas audiciones" at bounding box center [626, 205] width 138 height 17
click at [1119, 64] on button "Cerca" at bounding box center [1121, 60] width 22 height 22
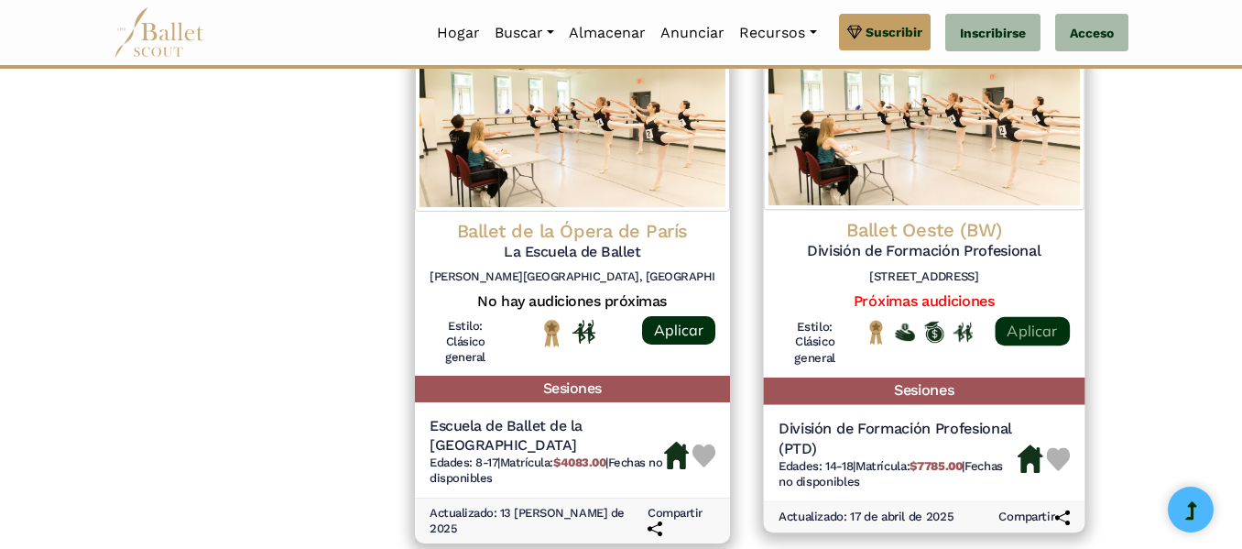
click at [1042, 321] on font "Aplicar" at bounding box center [1032, 330] width 50 height 18
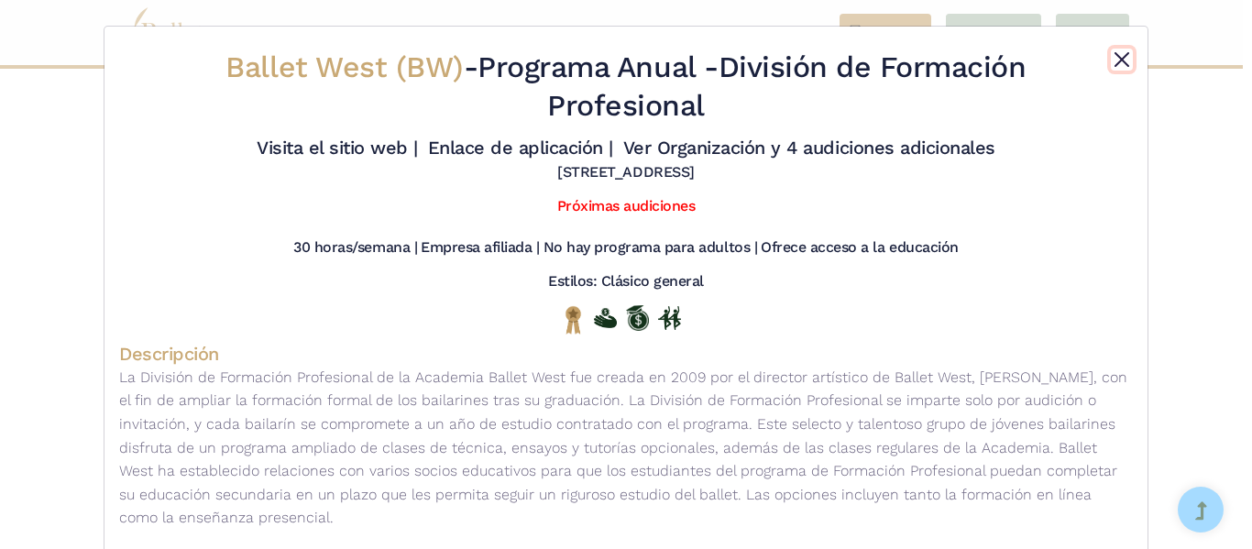
click at [1113, 61] on button "Cerca" at bounding box center [1121, 60] width 22 height 22
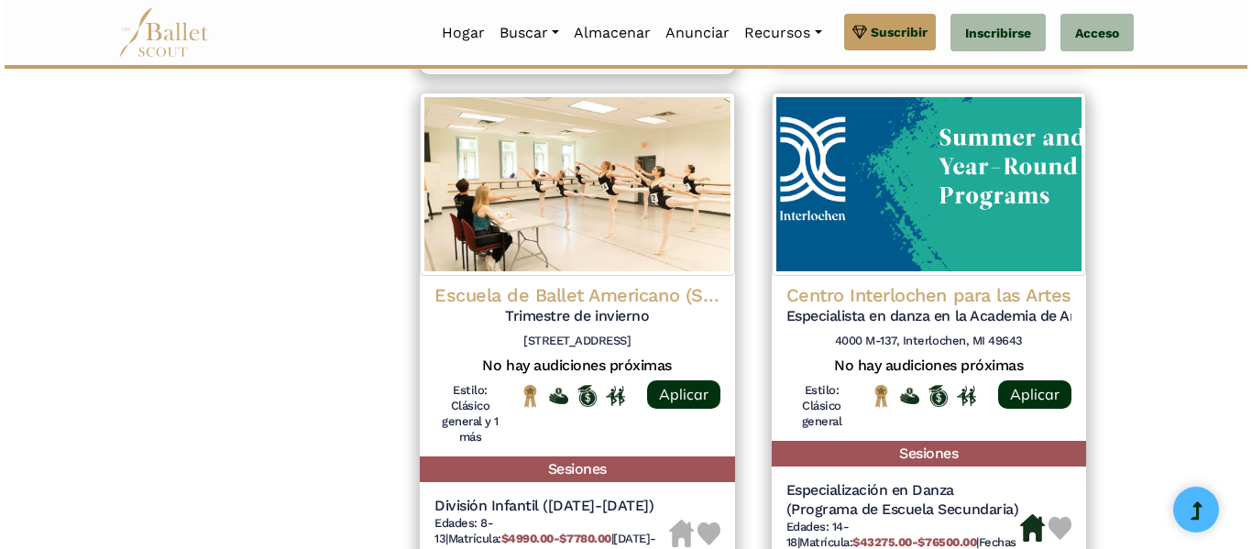
scroll to position [2539, 0]
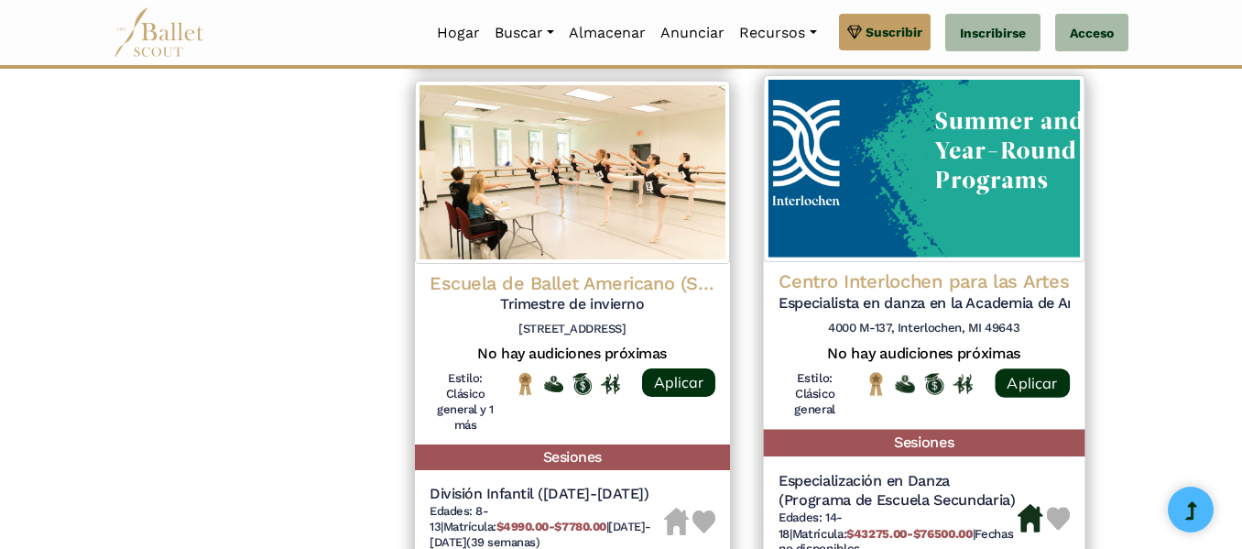
click at [969, 203] on img at bounding box center [923, 168] width 321 height 187
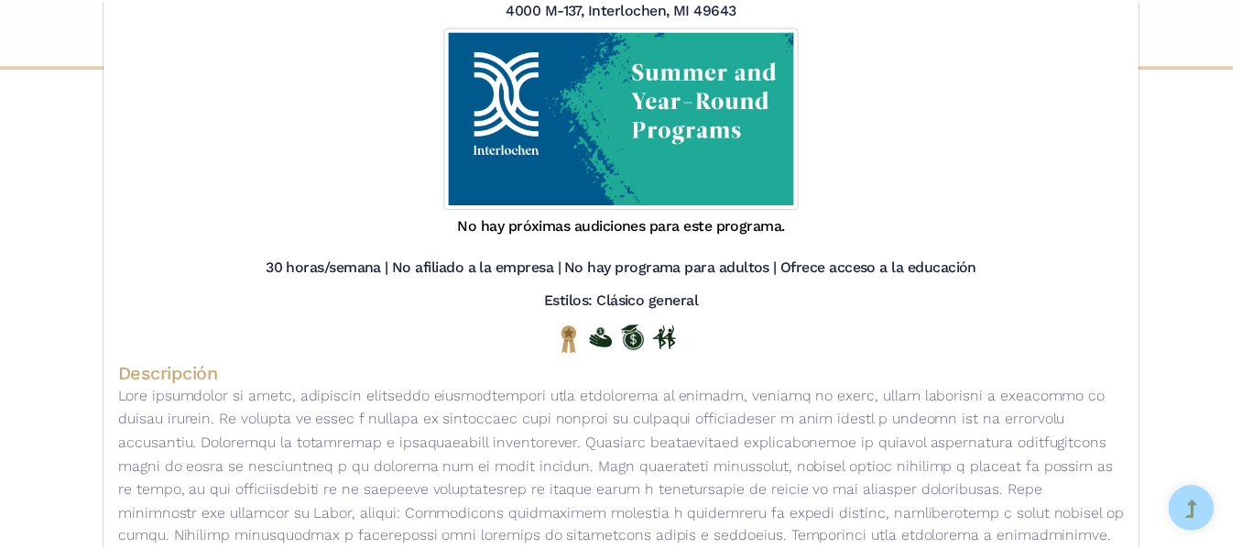
scroll to position [0, 0]
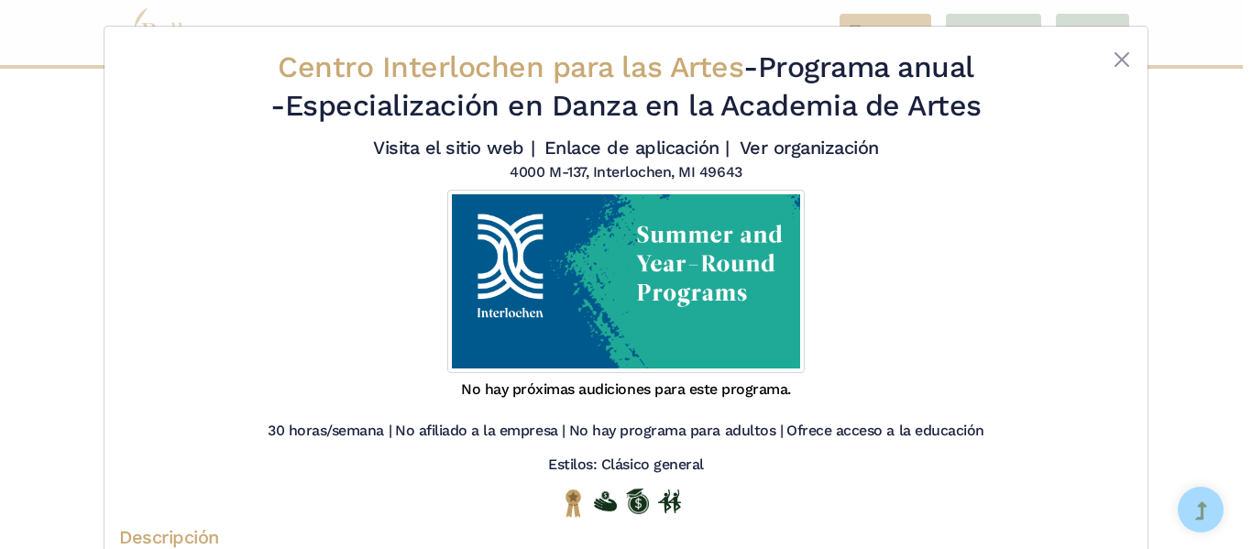
click at [1120, 43] on div "Centro Interlochen para las Artes - Programa anual - Especialización en Danza e…" at bounding box center [625, 207] width 1013 height 332
click at [1120, 59] on button "Cerca" at bounding box center [1121, 60] width 22 height 22
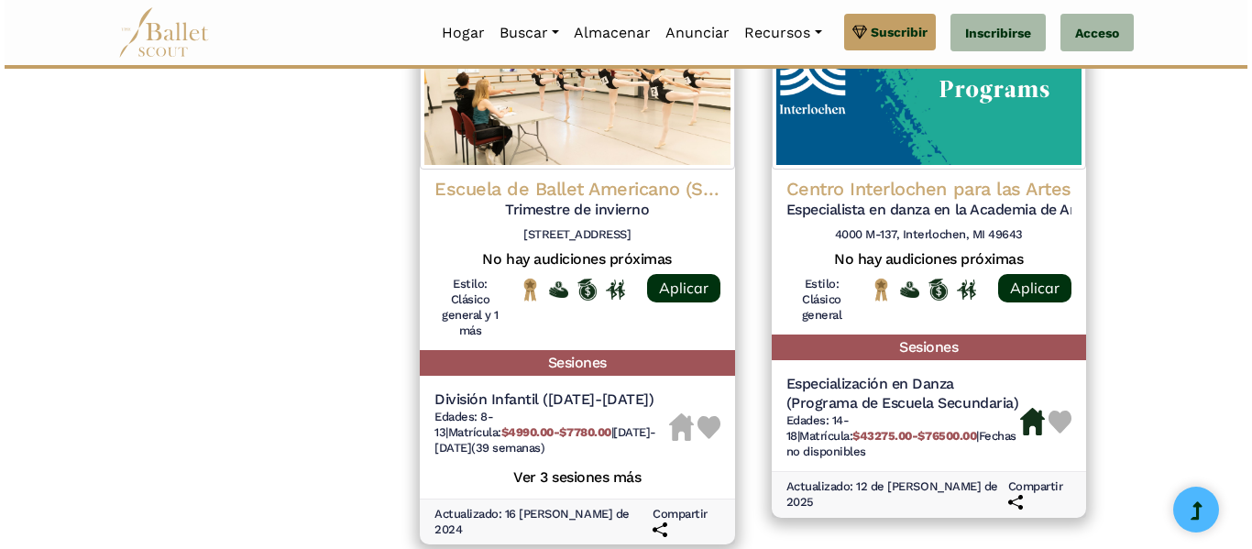
scroll to position [2639, 0]
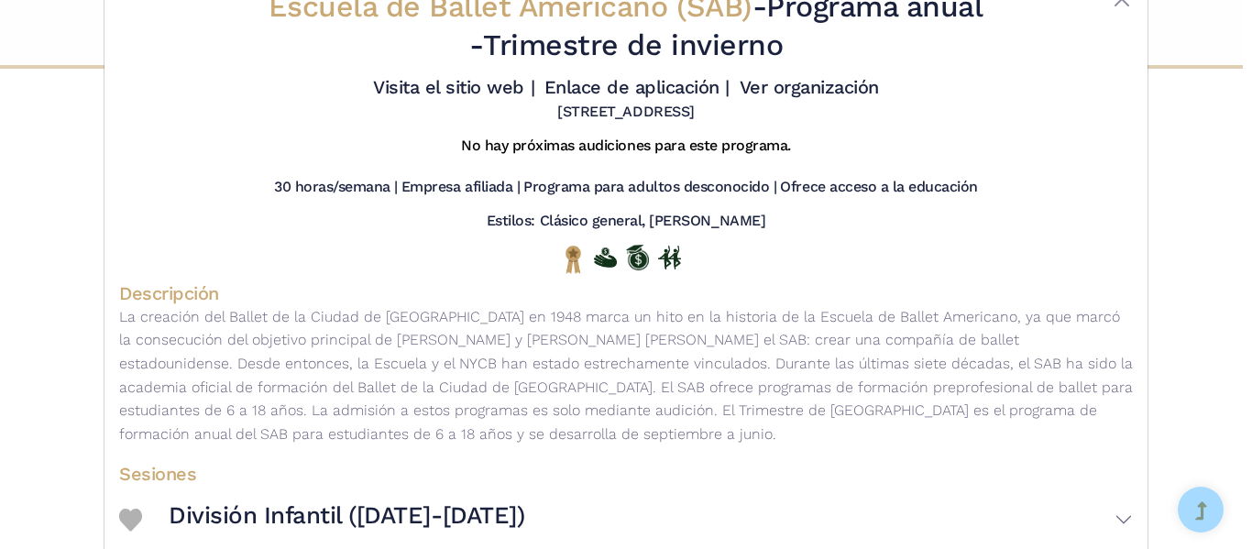
scroll to position [0, 0]
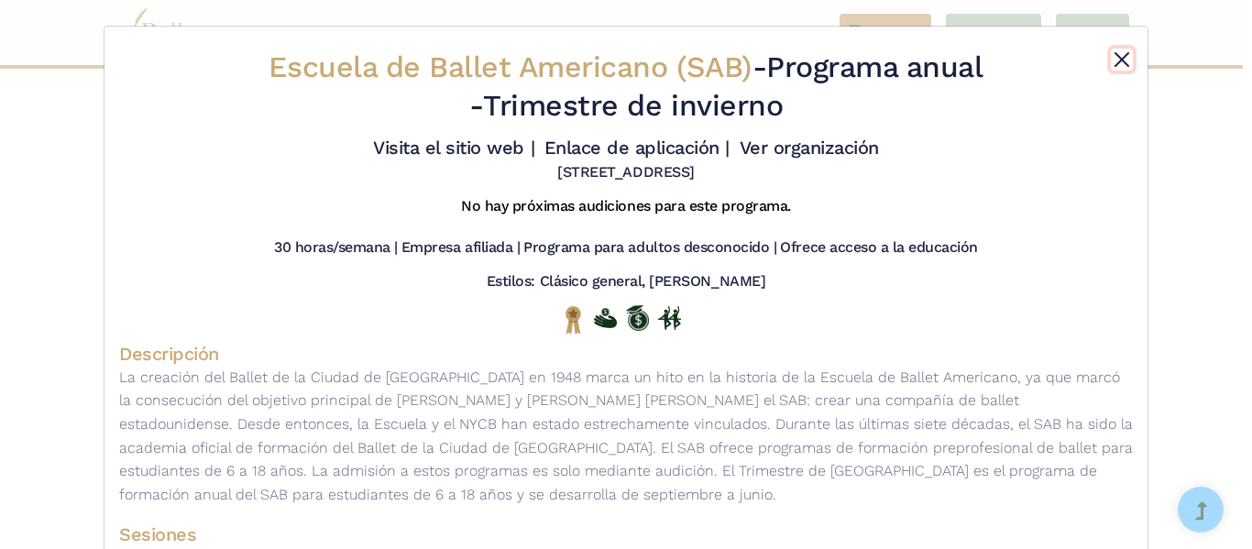
click at [1110, 64] on button "Cerca" at bounding box center [1121, 60] width 22 height 22
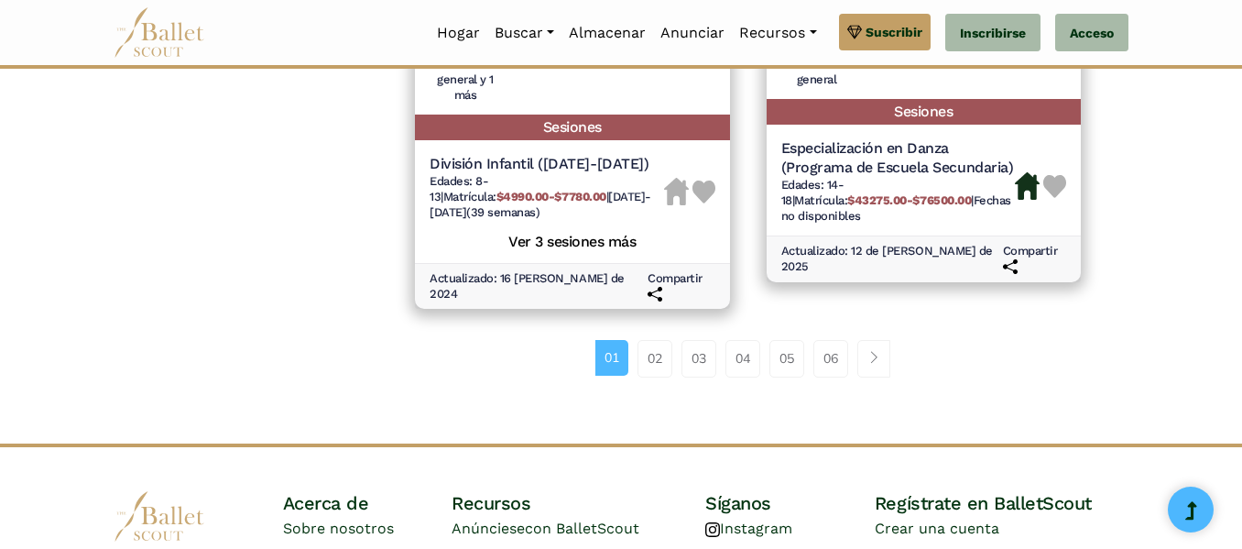
scroll to position [2833, 0]
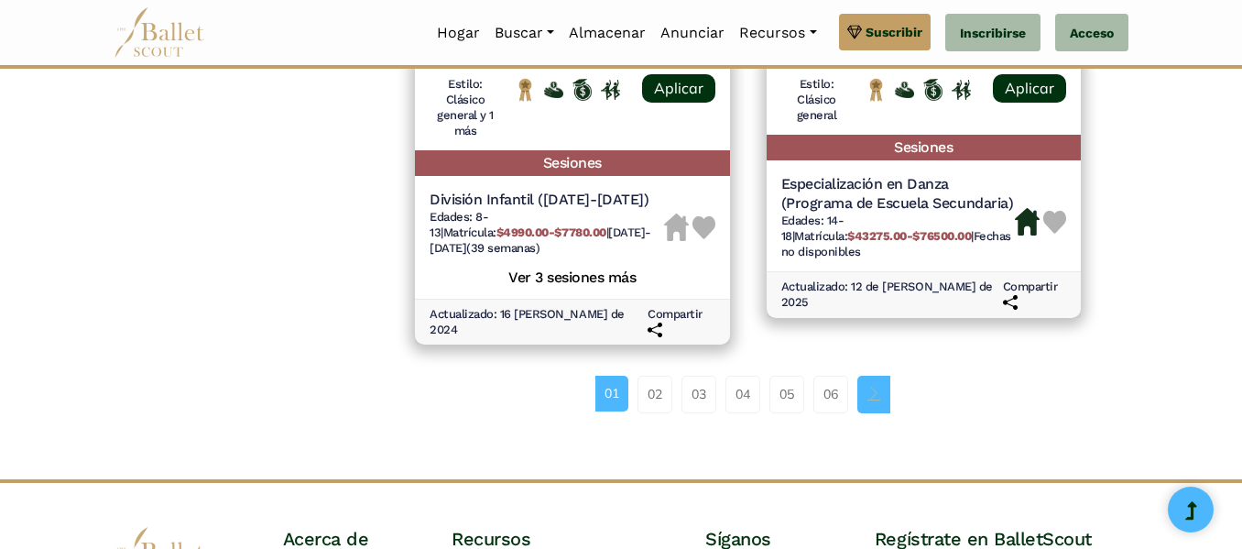
click at [869, 387] on span "Ejemplo de navegación de página" at bounding box center [874, 393] width 13 height 13
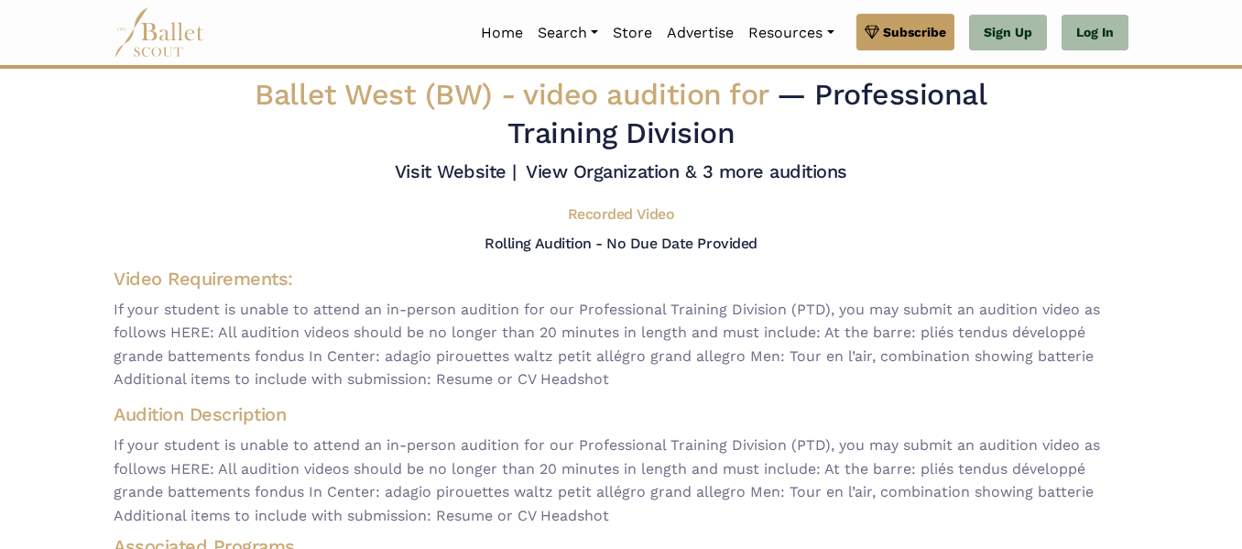
drag, startPoint x: 1227, startPoint y: 158, endPoint x: 1230, endPoint y: 168, distance: 10.4
click at [1230, 168] on body "Premium Feature Make this audition season count. Upgrade to premium for access …" at bounding box center [621, 448] width 1242 height 896
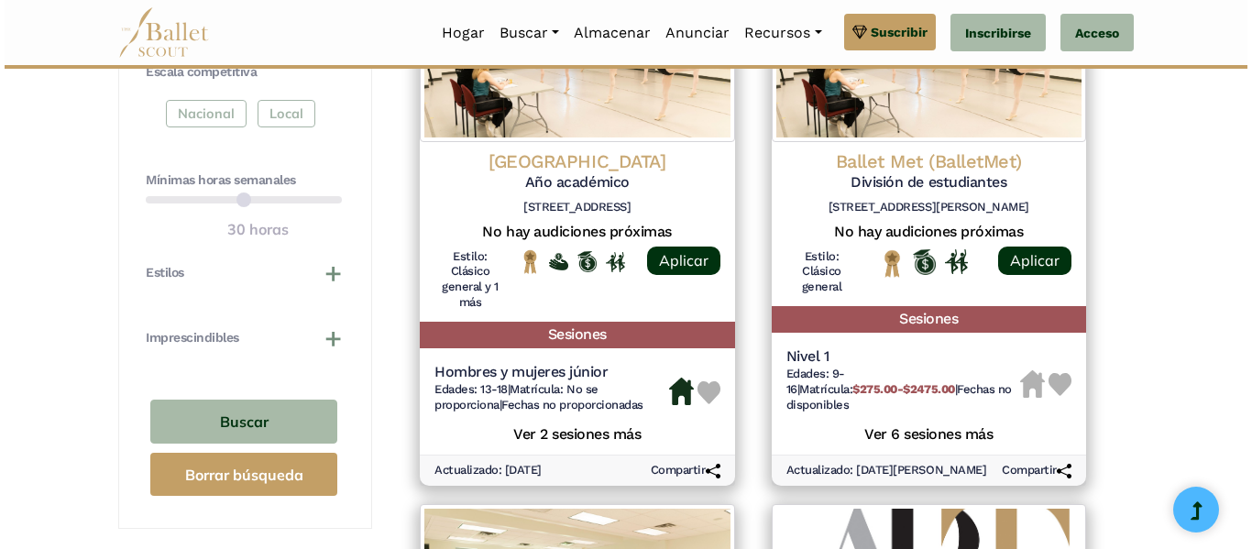
scroll to position [1014, 0]
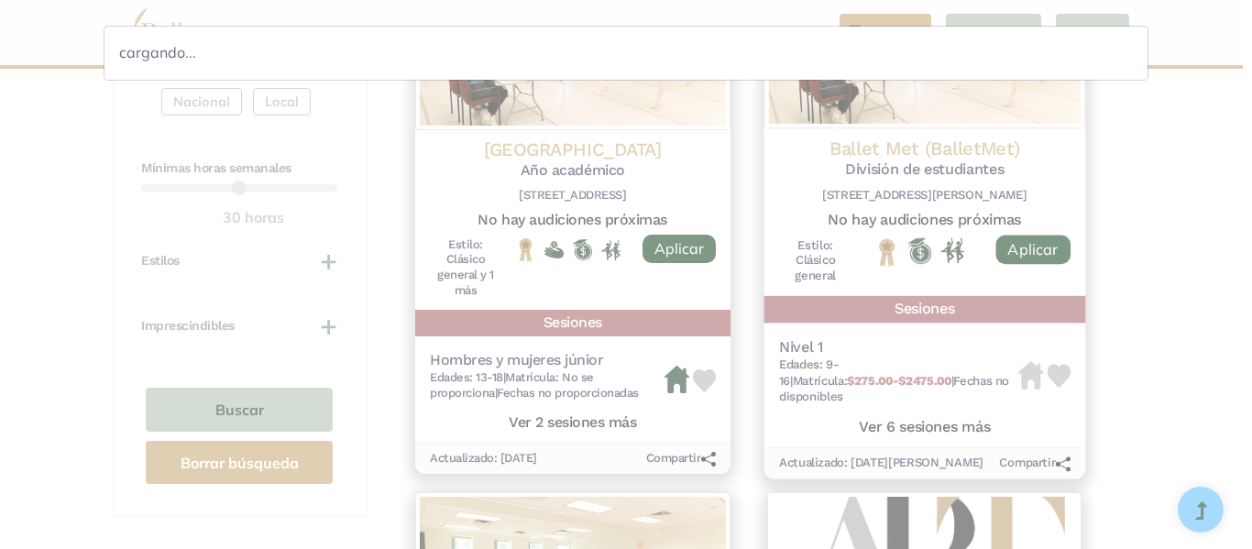
click at [900, 148] on div "cargando..." at bounding box center [626, 274] width 1252 height 549
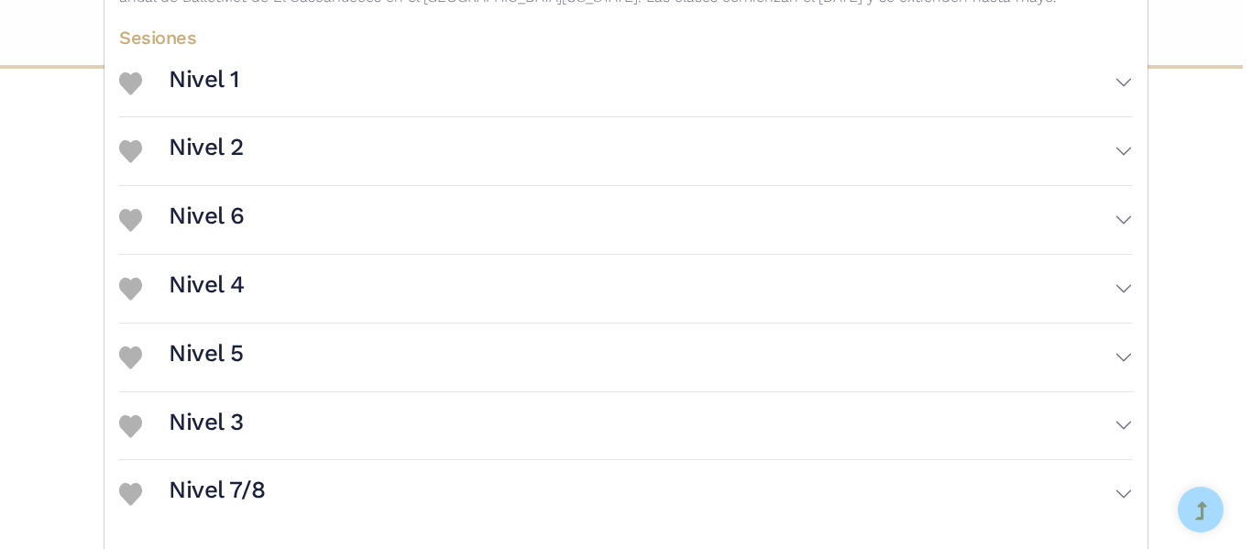
scroll to position [503, 0]
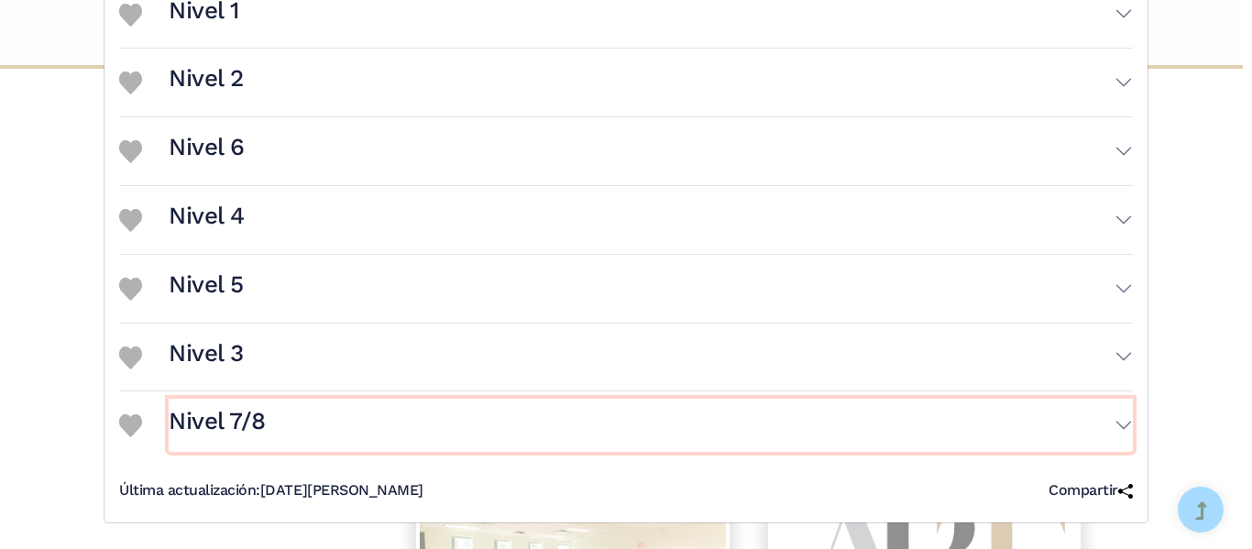
click at [1116, 443] on button "Nivel 7/8" at bounding box center [651, 425] width 964 height 53
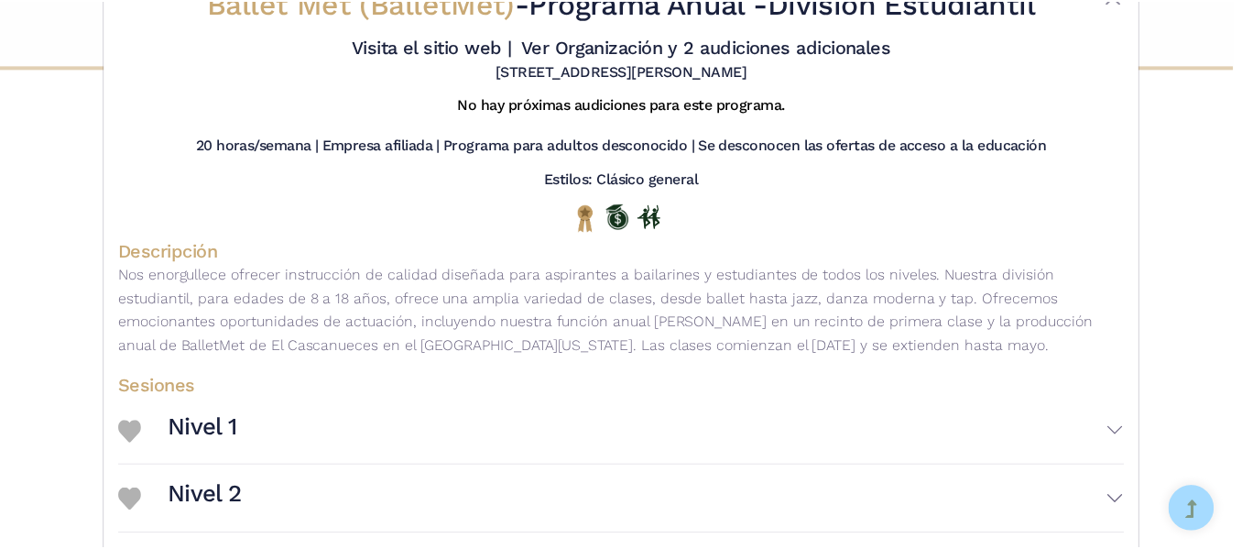
scroll to position [0, 0]
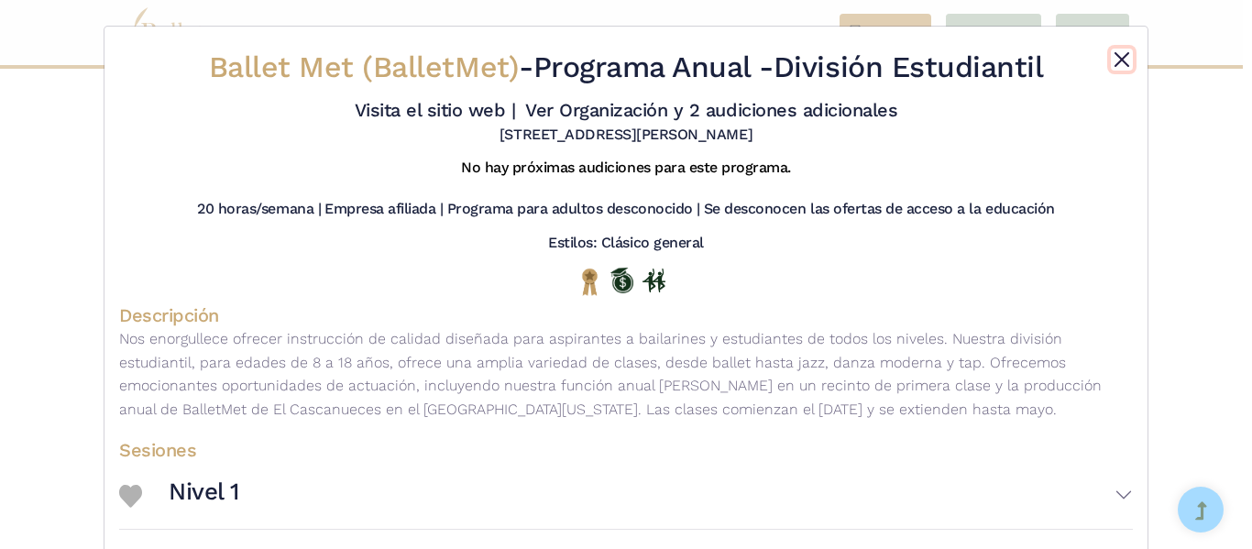
click at [1118, 59] on button "Cerca" at bounding box center [1121, 60] width 22 height 22
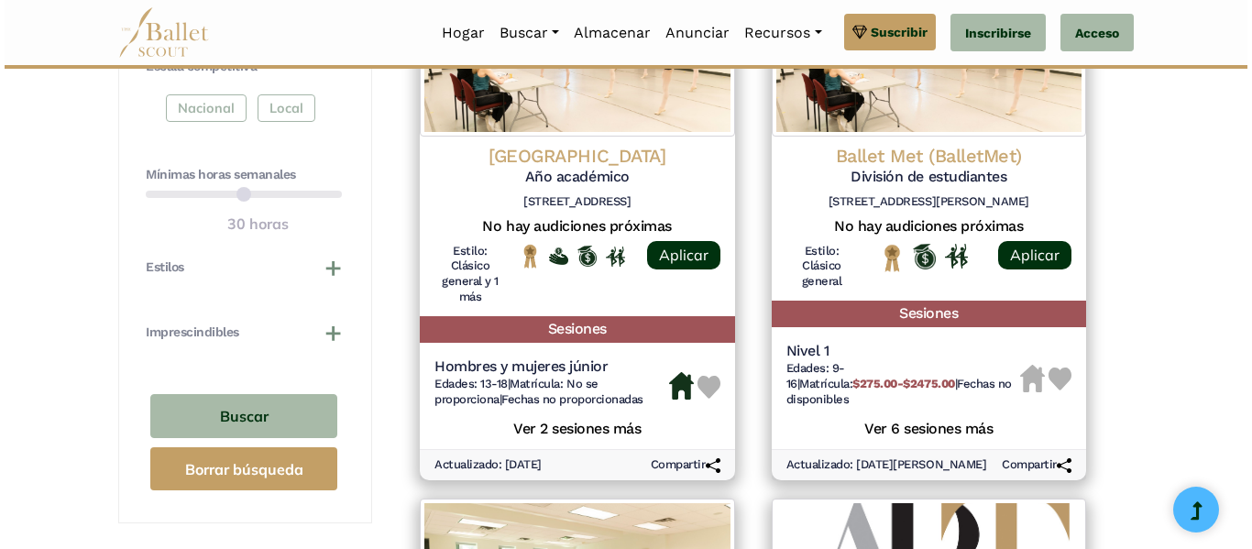
scroll to position [979, 0]
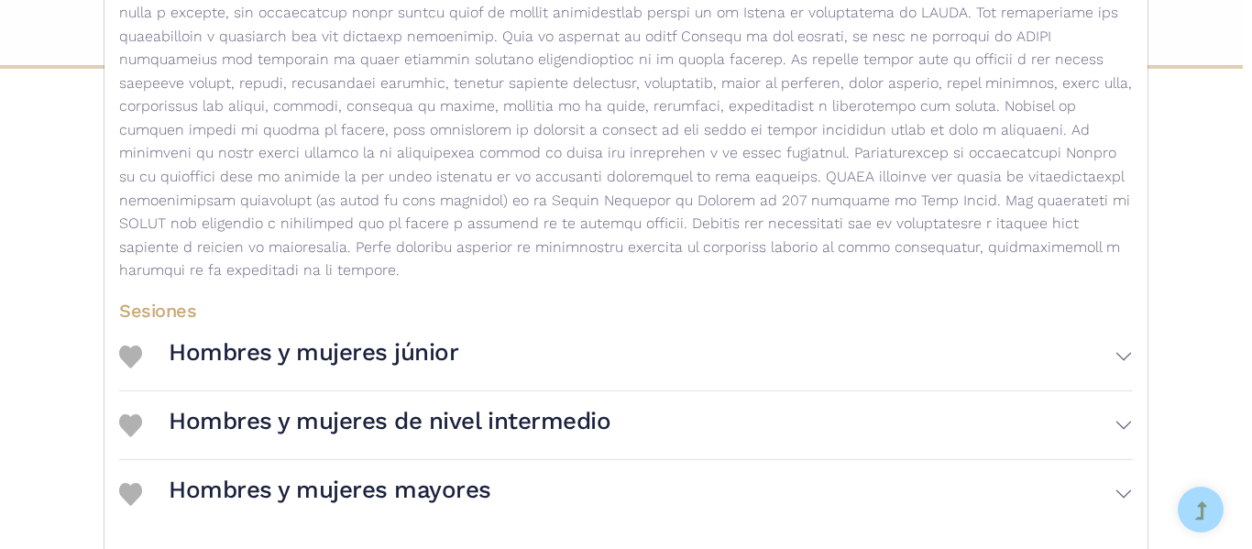
scroll to position [559, 0]
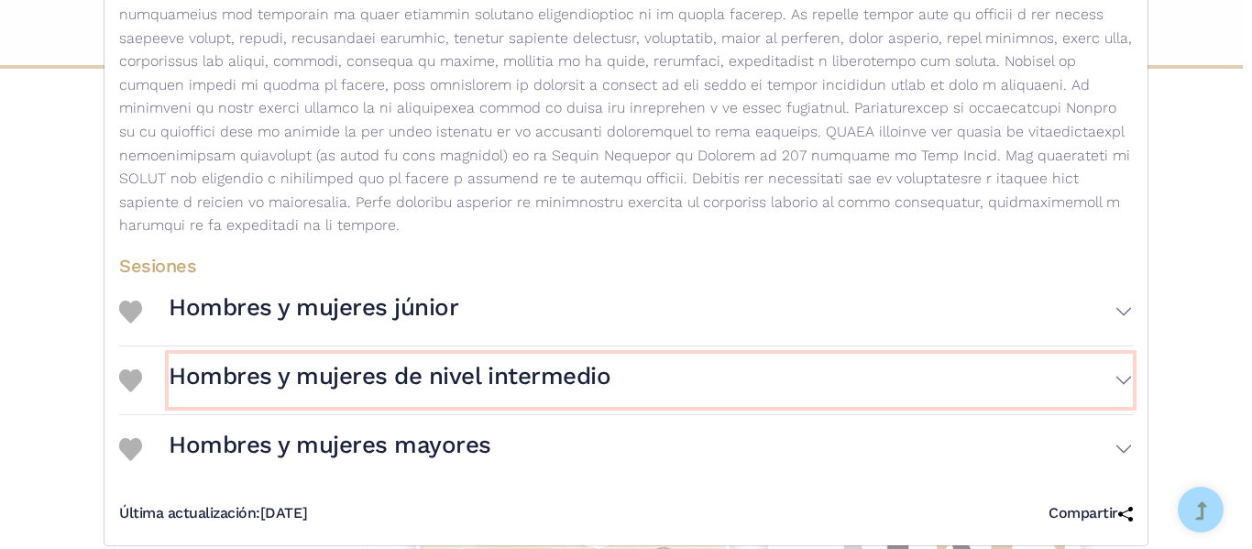
click at [1079, 365] on button "Hombres y mujeres de nivel intermedio" at bounding box center [651, 380] width 964 height 53
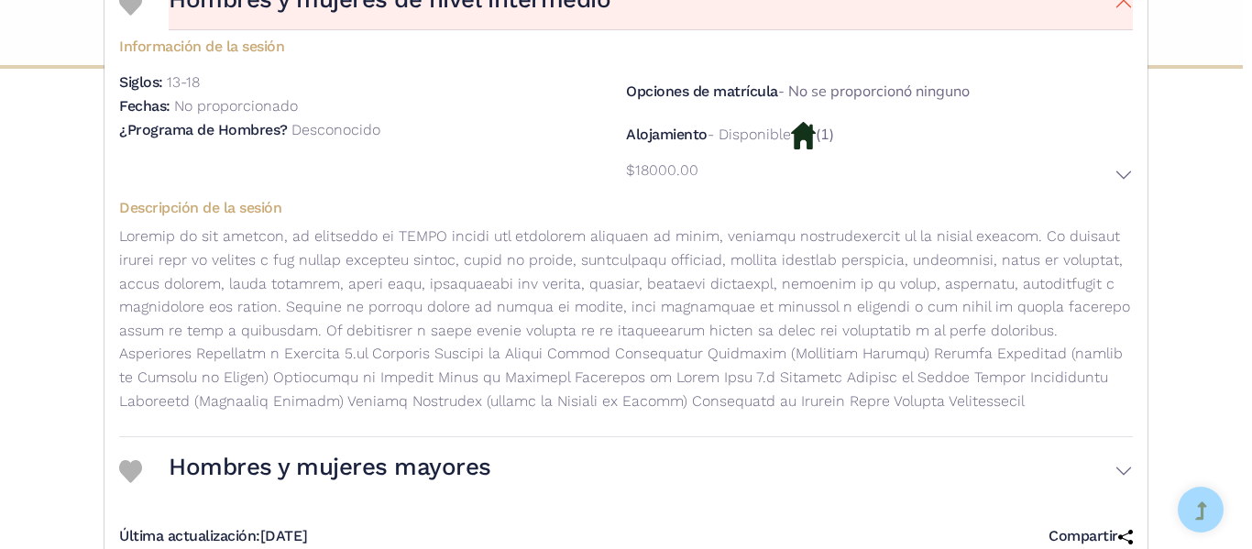
scroll to position [957, 0]
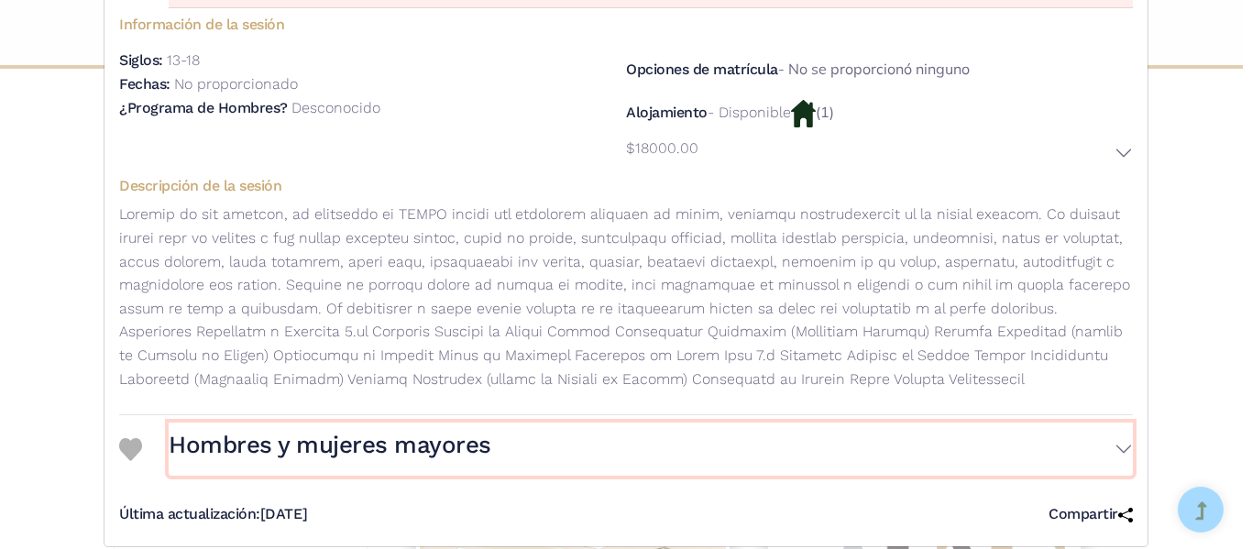
click at [1042, 437] on button "Hombres y mujeres mayores" at bounding box center [651, 448] width 964 height 53
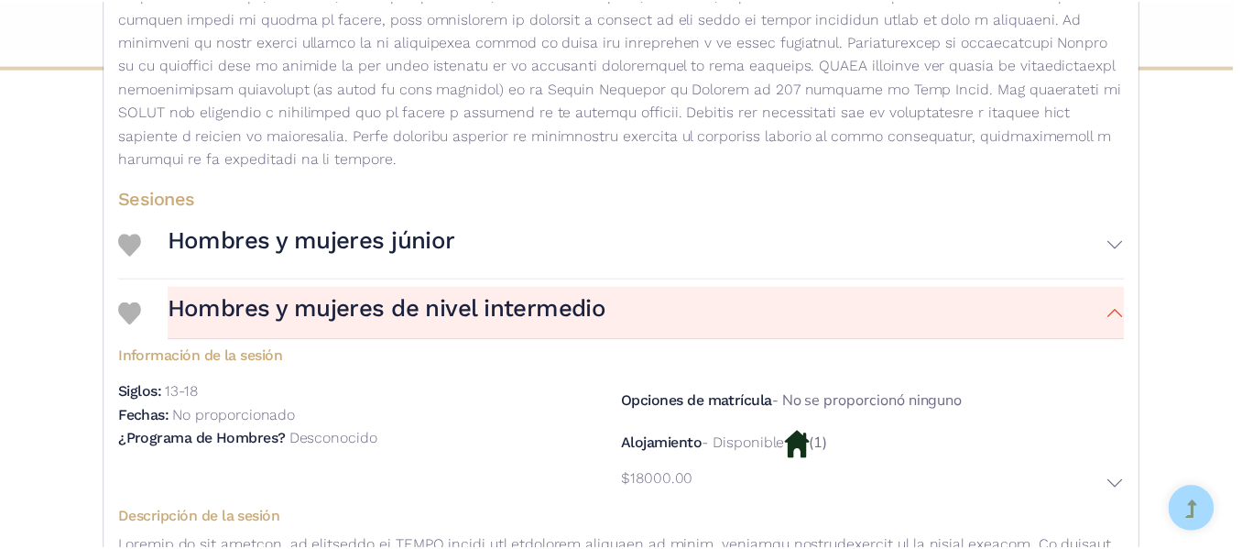
scroll to position [0, 0]
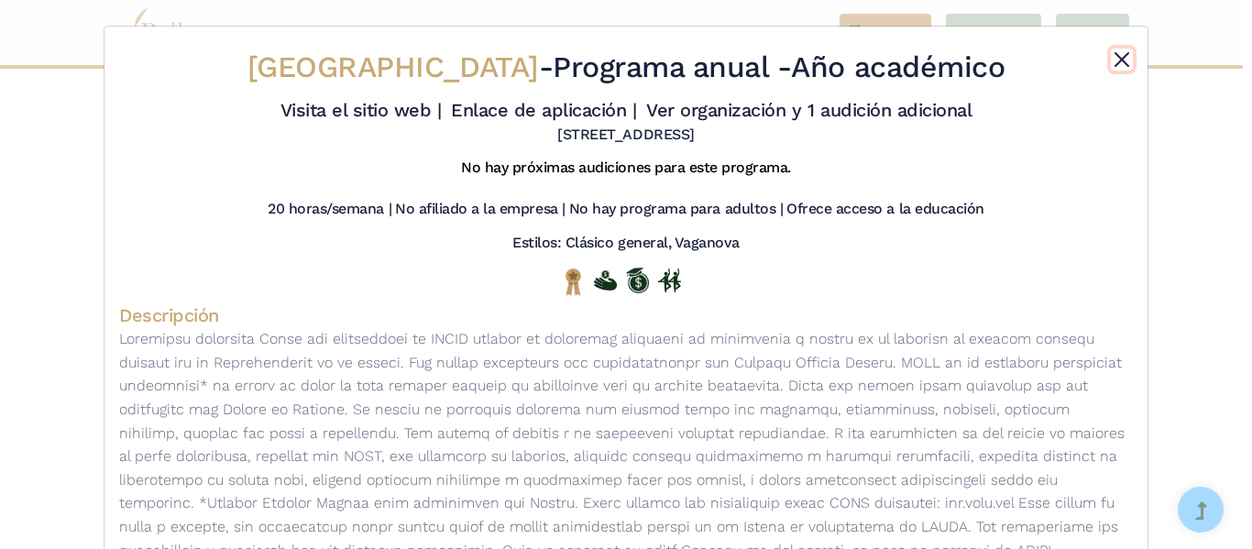
click at [1124, 67] on button "Cerca" at bounding box center [1121, 60] width 22 height 22
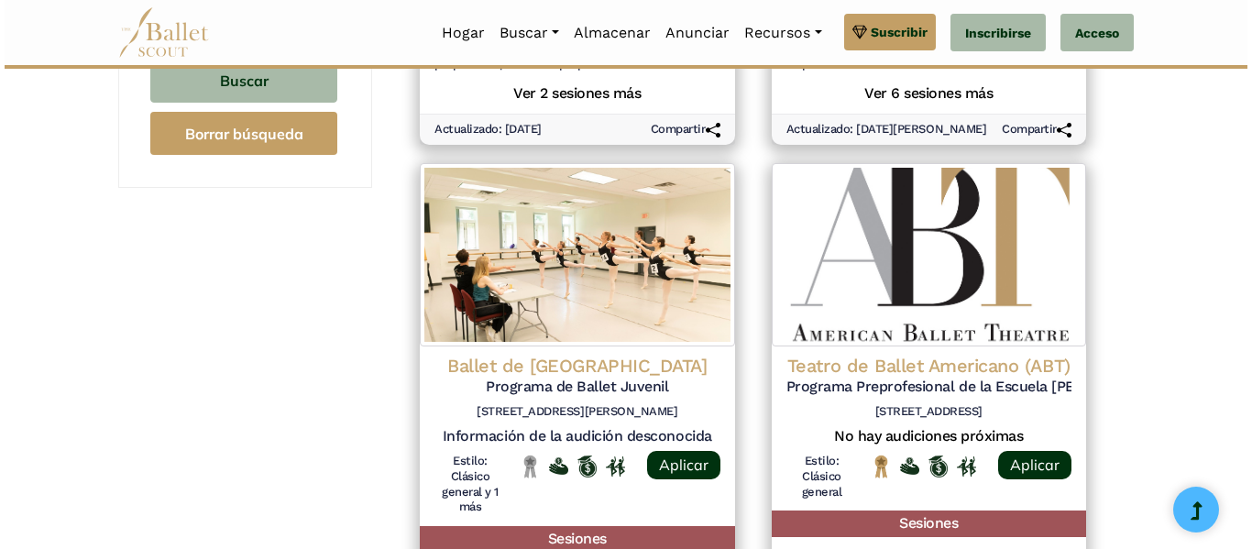
scroll to position [1327, 0]
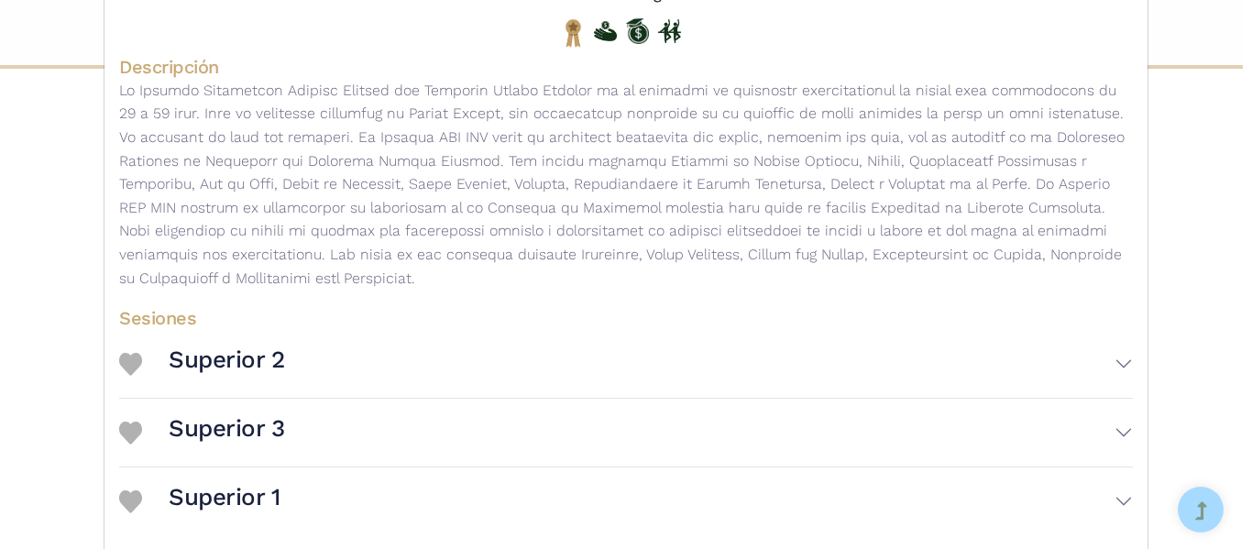
scroll to position [545, 0]
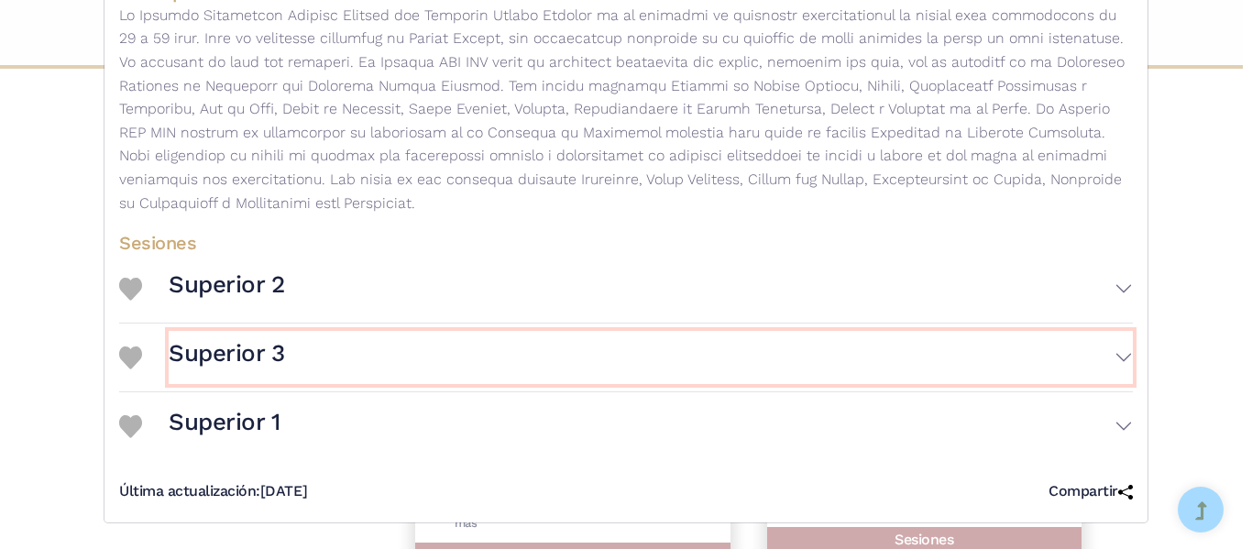
click at [882, 355] on button "Superior 3" at bounding box center [651, 357] width 964 height 53
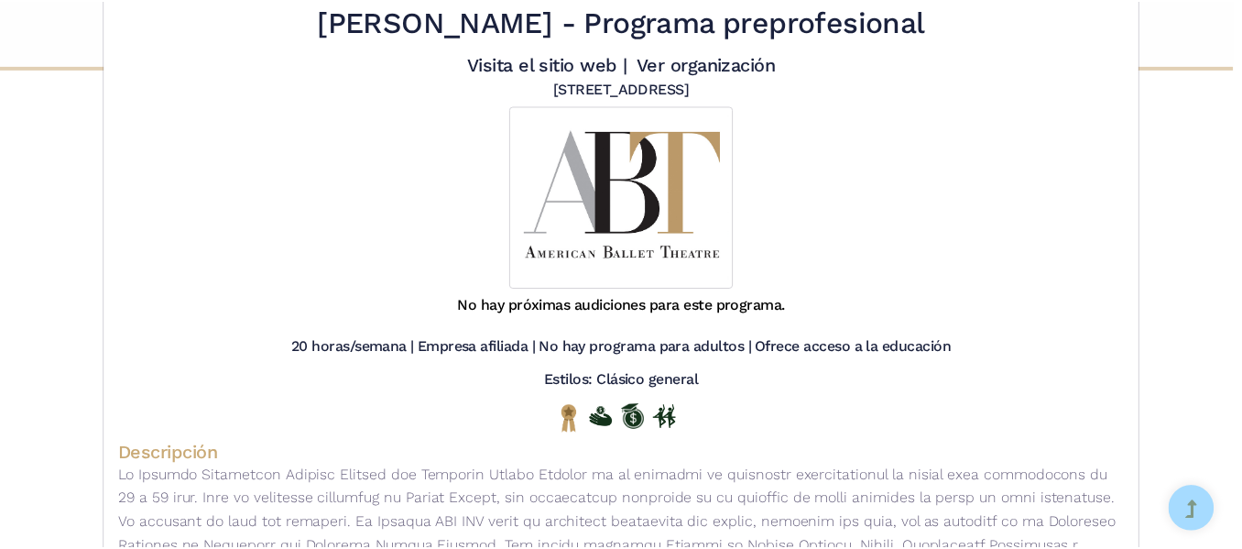
scroll to position [0, 0]
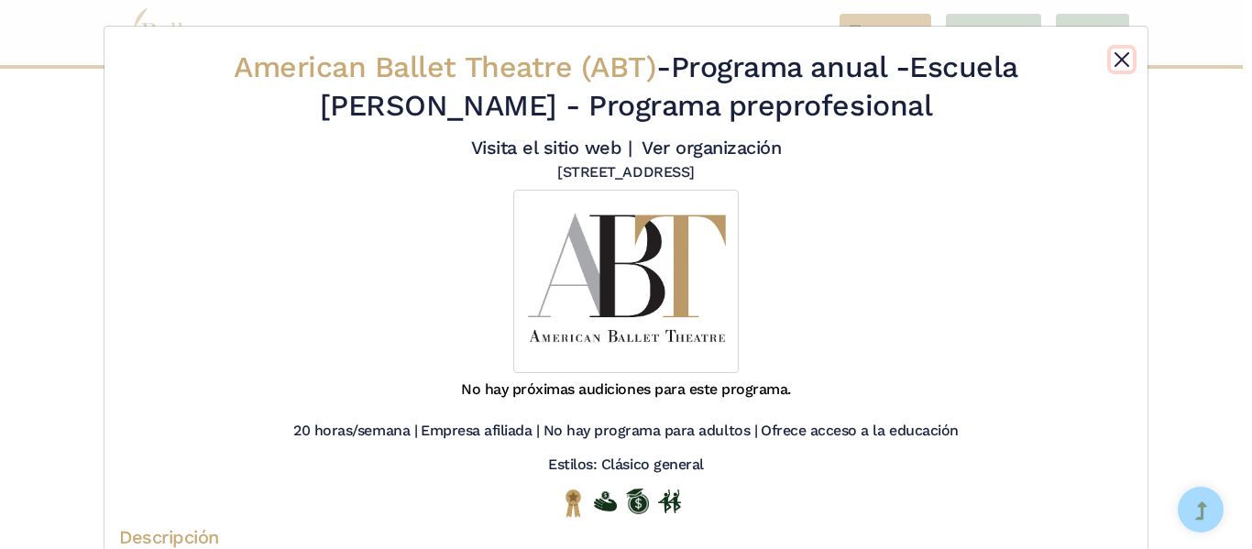
click at [1124, 56] on button "Cerca" at bounding box center [1121, 60] width 22 height 22
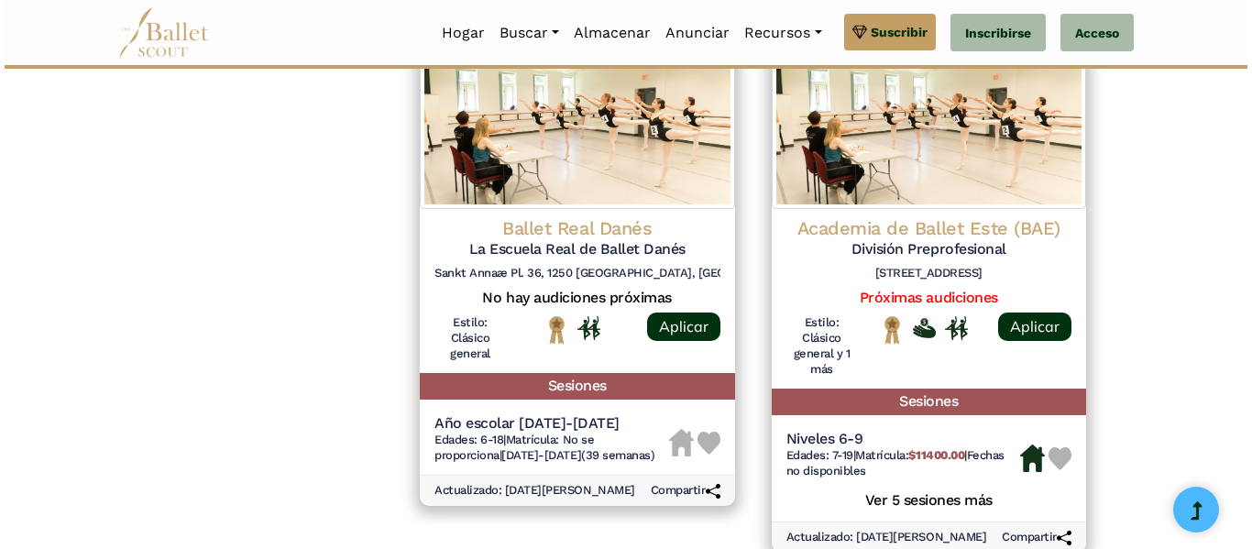
scroll to position [2575, 0]
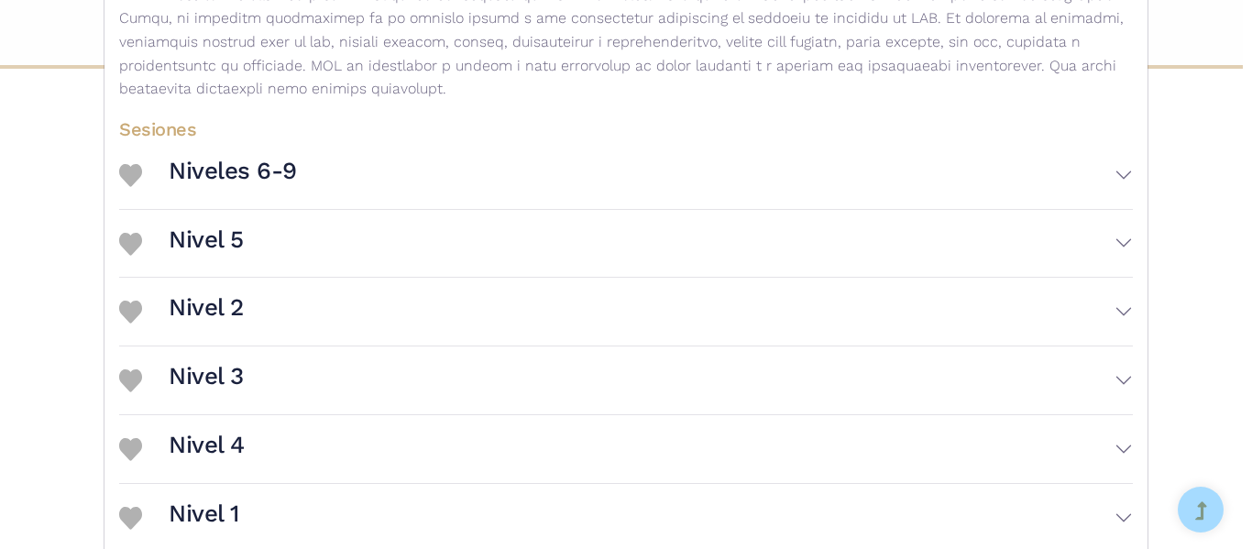
scroll to position [591, 0]
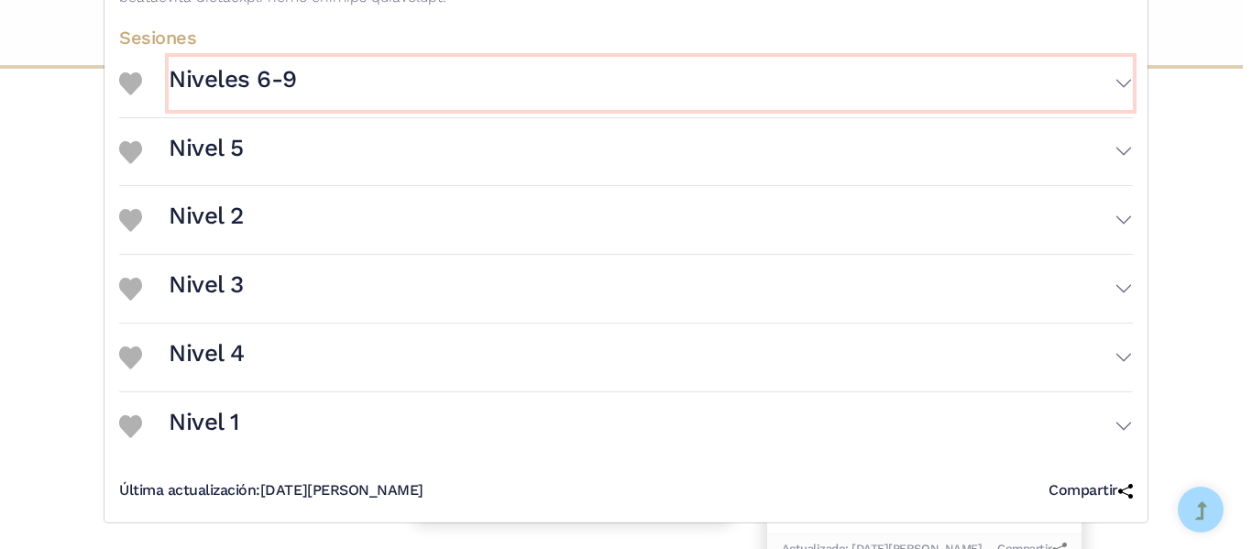
click at [785, 107] on button "Niveles 6-9" at bounding box center [651, 83] width 964 height 53
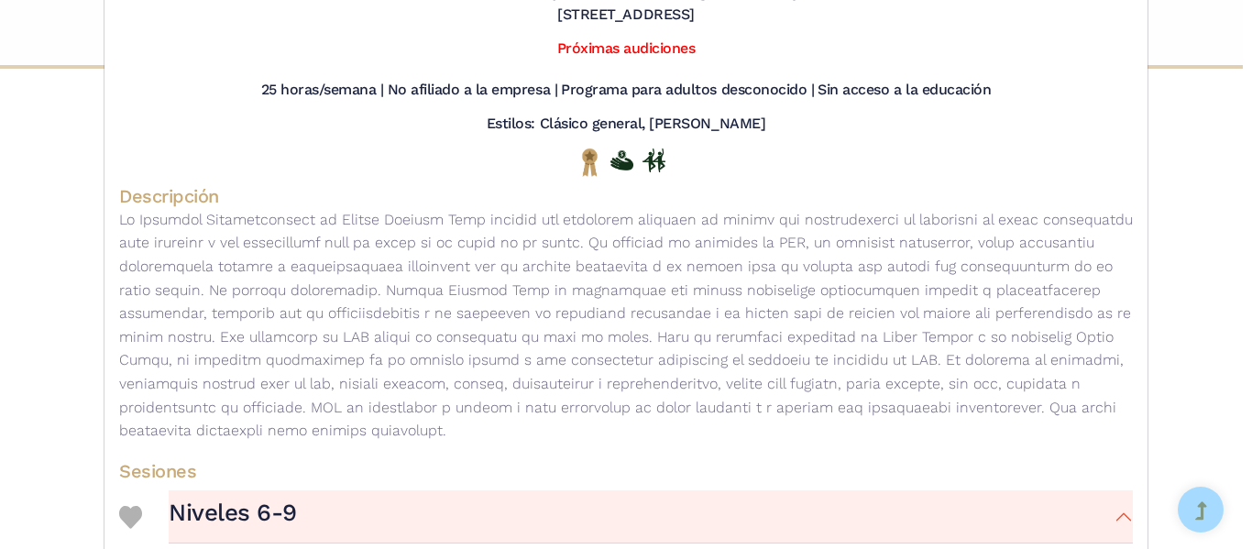
scroll to position [0, 0]
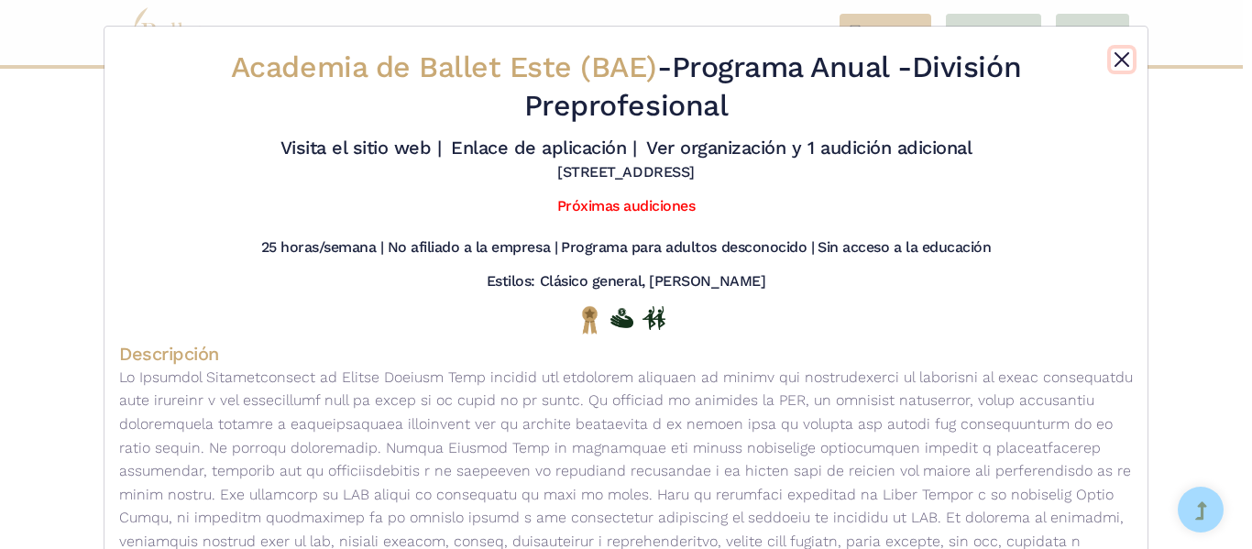
click at [1110, 57] on button "Cerca" at bounding box center [1121, 60] width 22 height 22
